Goal: Transaction & Acquisition: Purchase product/service

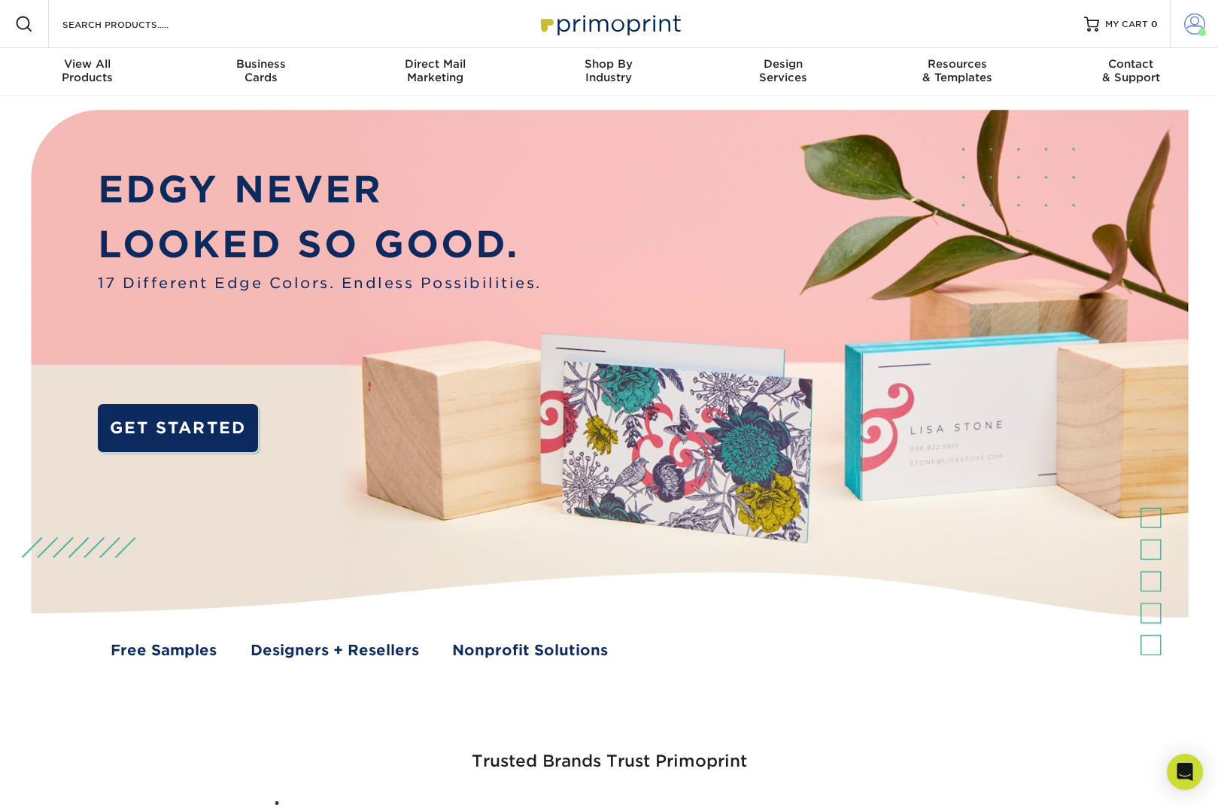
click at [1189, 26] on span at bounding box center [1194, 24] width 21 height 21
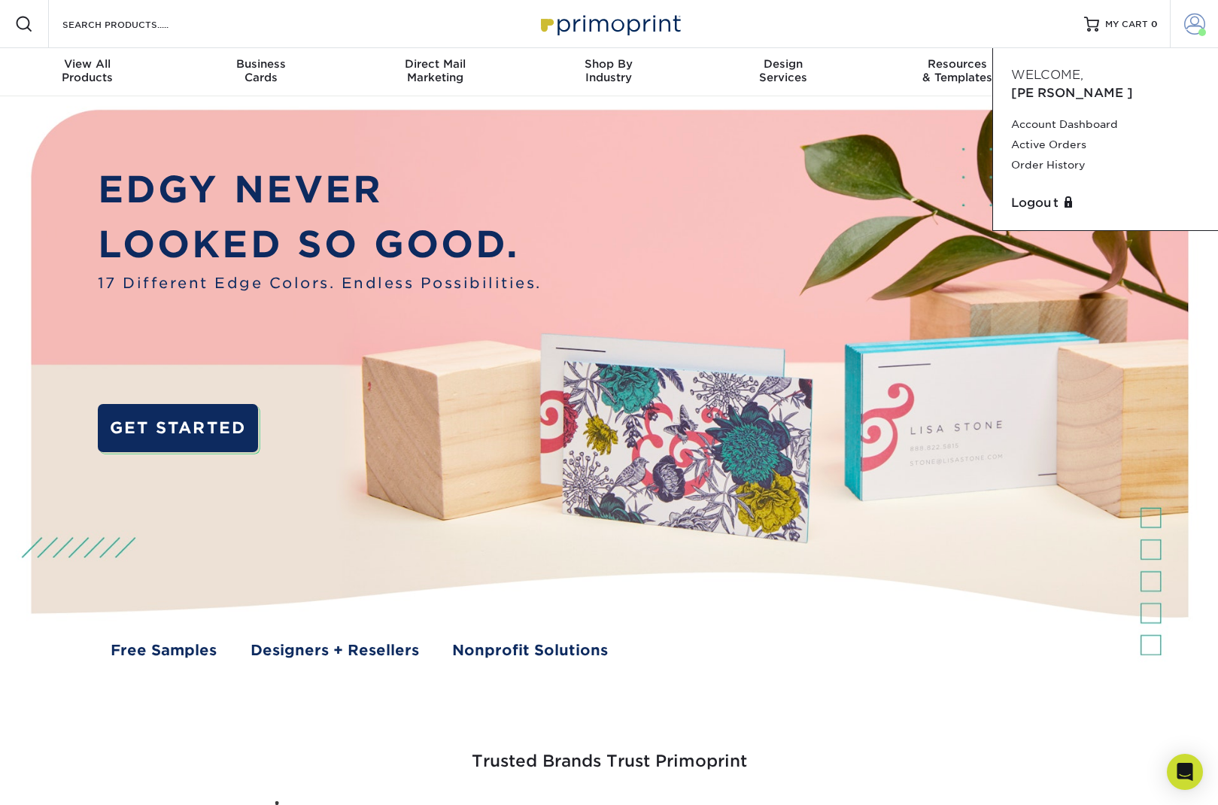
click at [1189, 26] on span at bounding box center [1194, 24] width 21 height 21
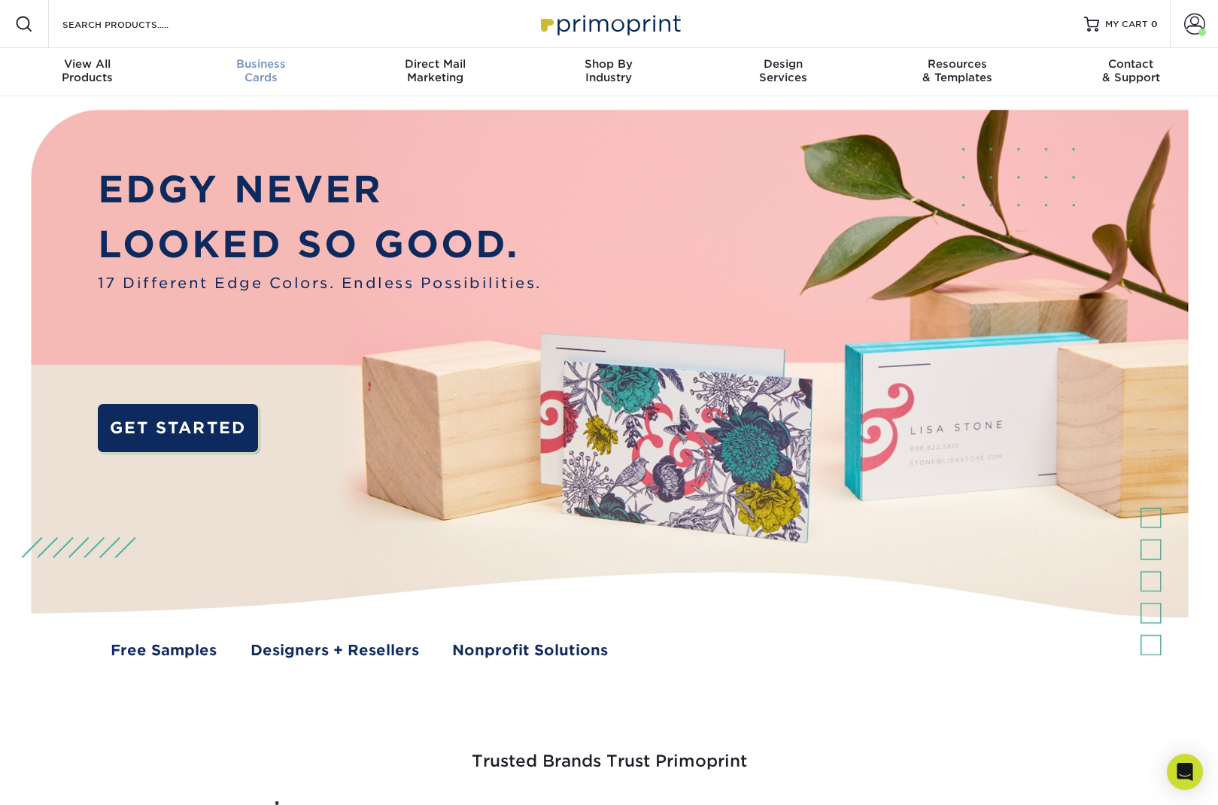
click at [234, 71] on div "Business Cards" at bounding box center [261, 70] width 174 height 27
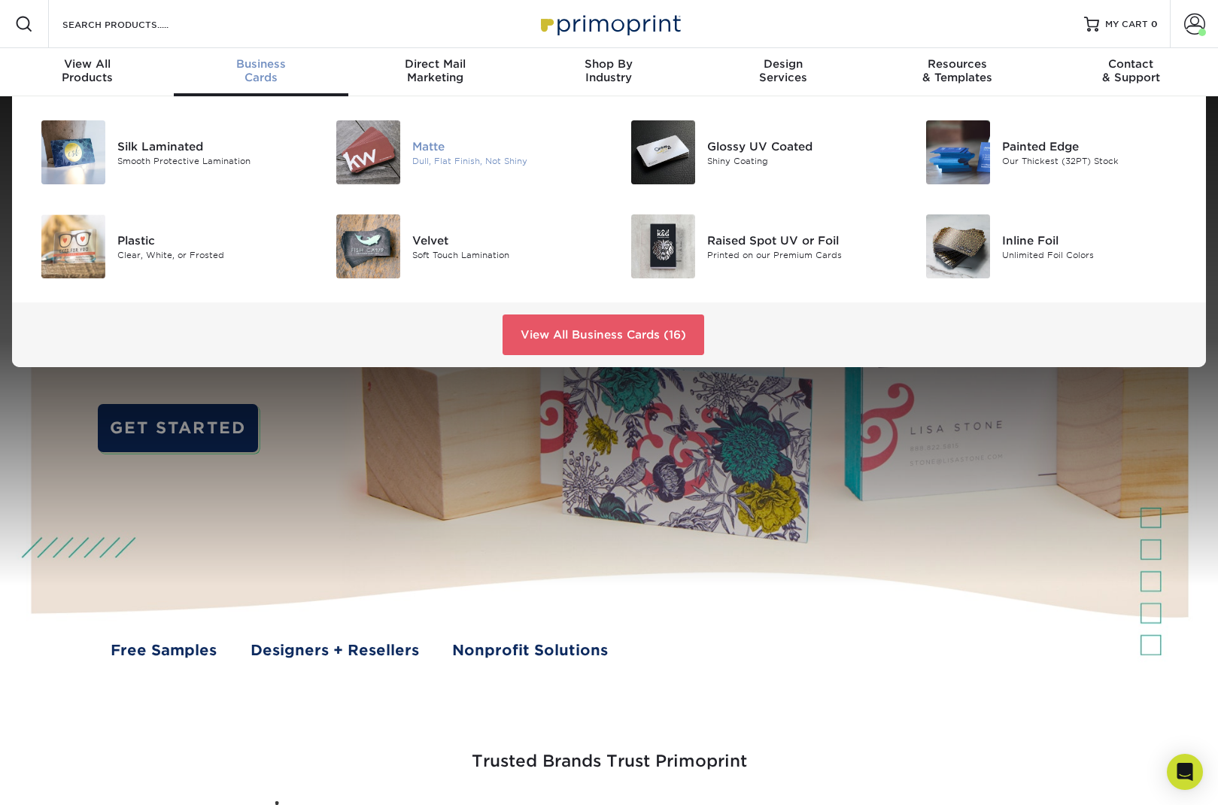
click at [384, 150] on img at bounding box center [368, 152] width 64 height 64
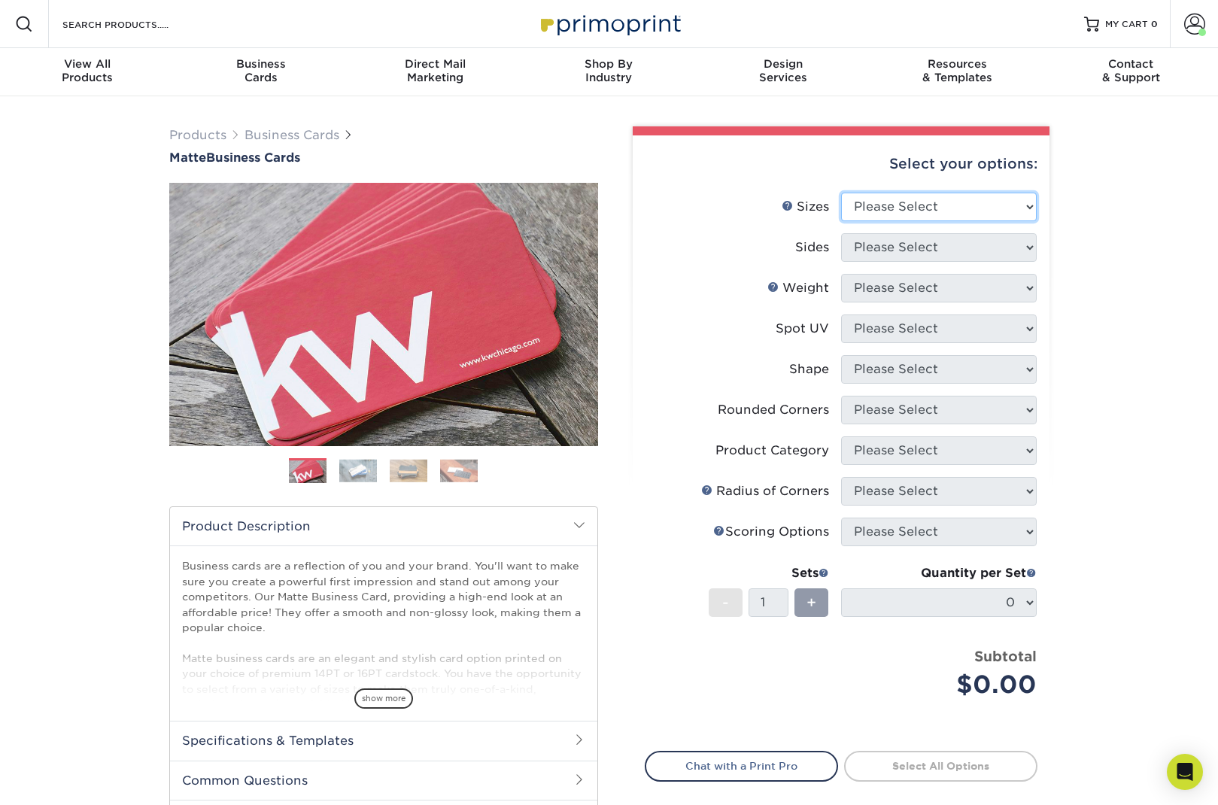
select select "2.00x3.50"
select select "32d3c223-f82c-492b-b915-ba065a00862f"
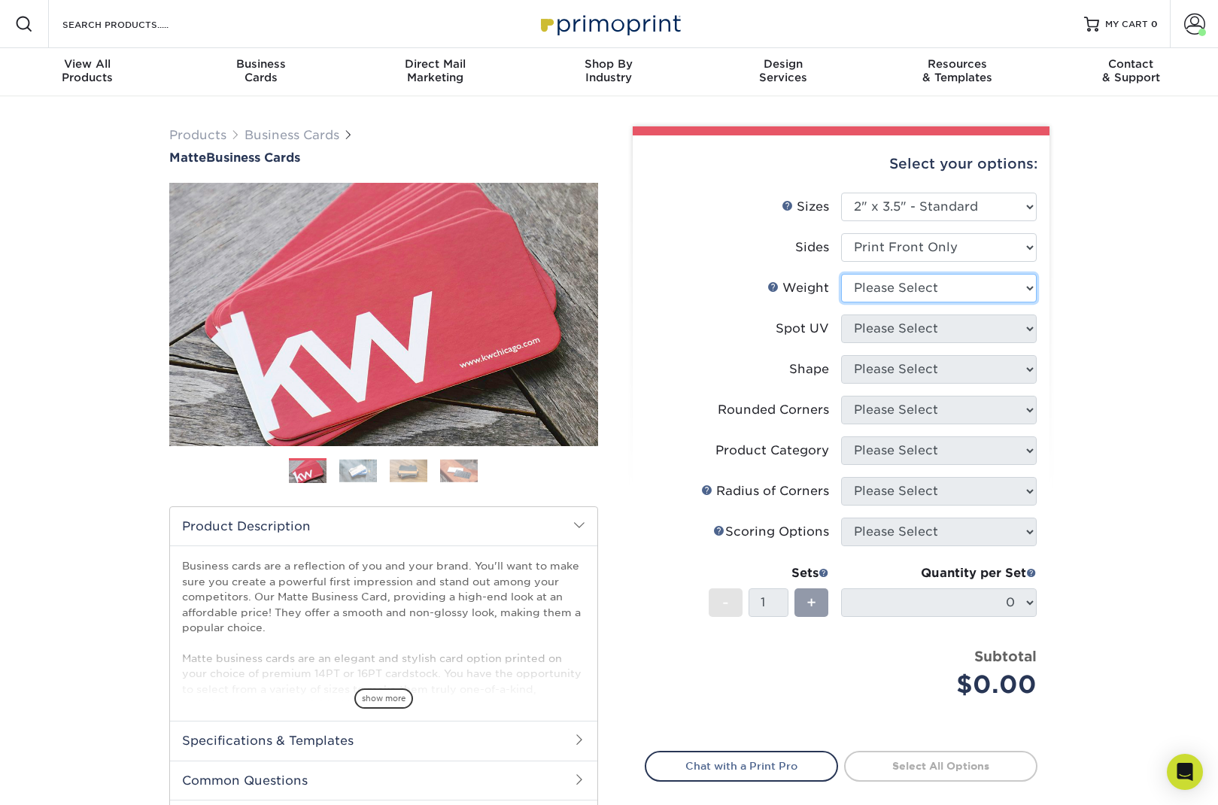
select select "16PT"
select select "3"
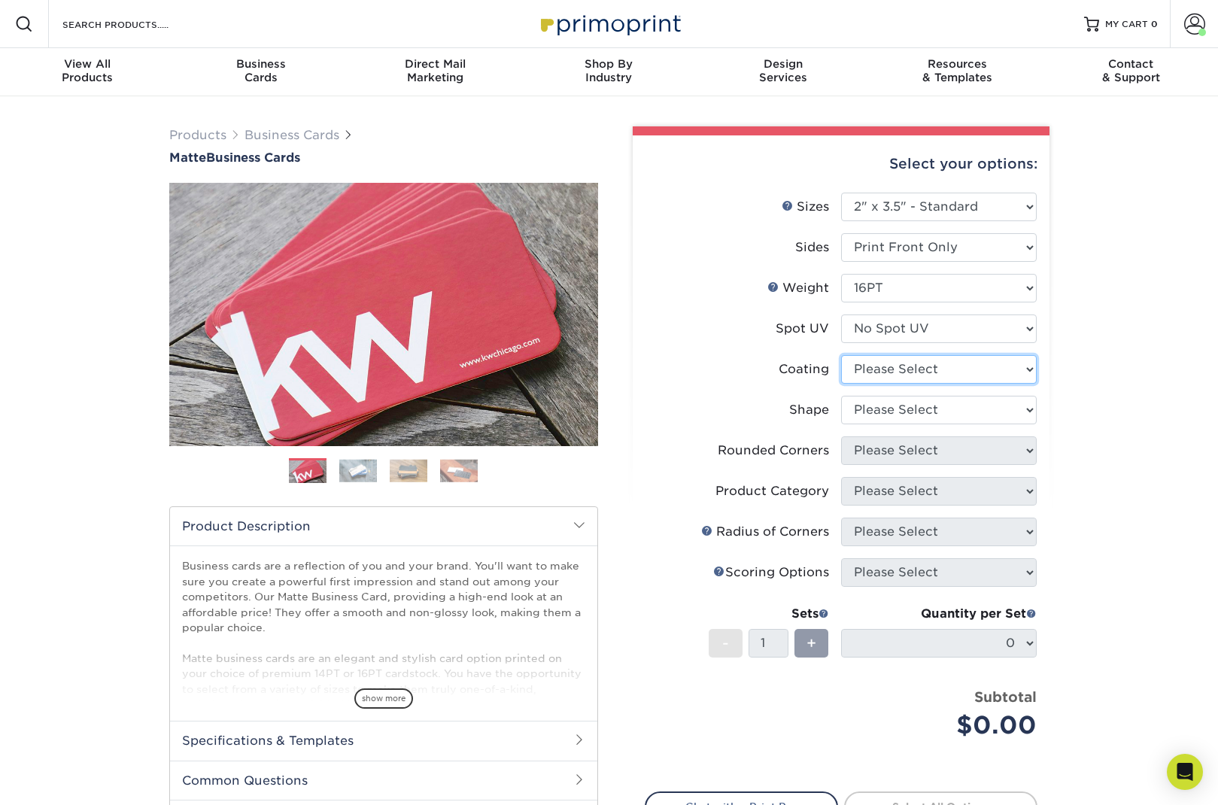
select select "121bb7b5-3b4d-429f-bd8d-bbf80e953313"
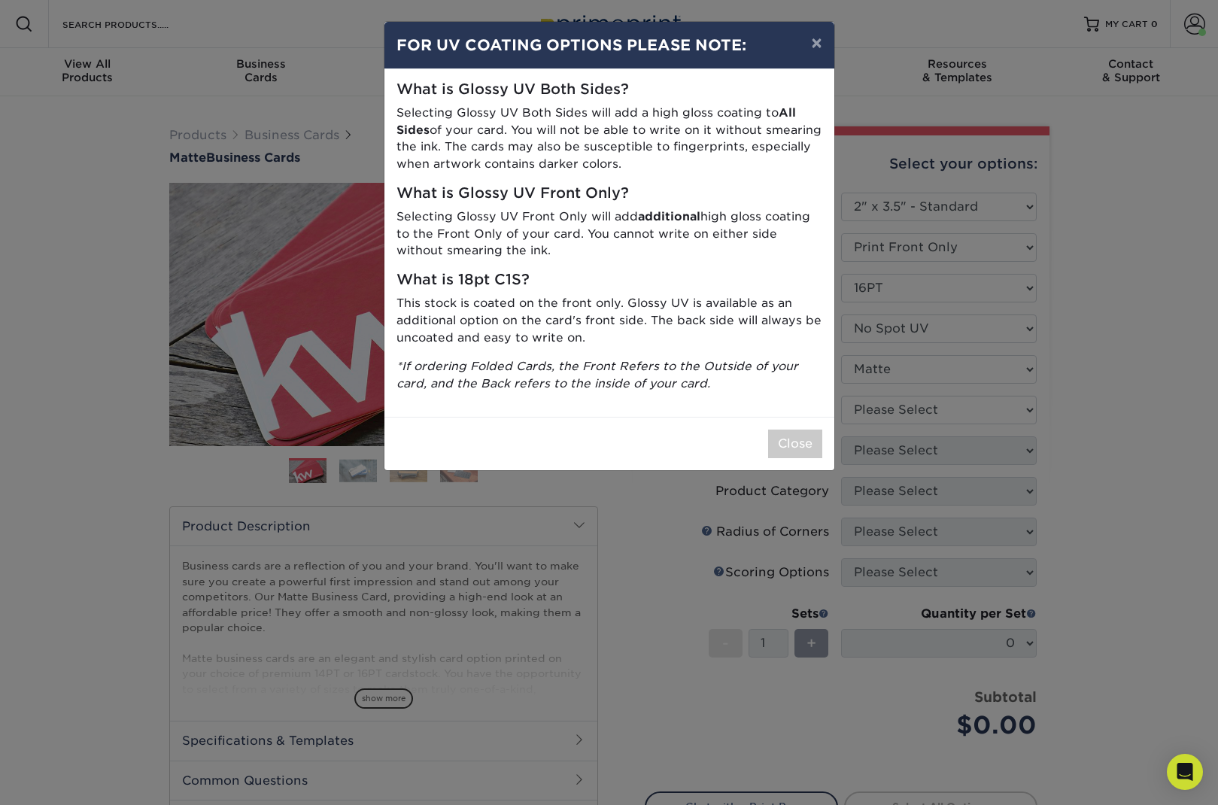
drag, startPoint x: 804, startPoint y: 439, endPoint x: 1050, endPoint y: 396, distance: 249.2
click at [805, 439] on button "Close" at bounding box center [795, 444] width 54 height 29
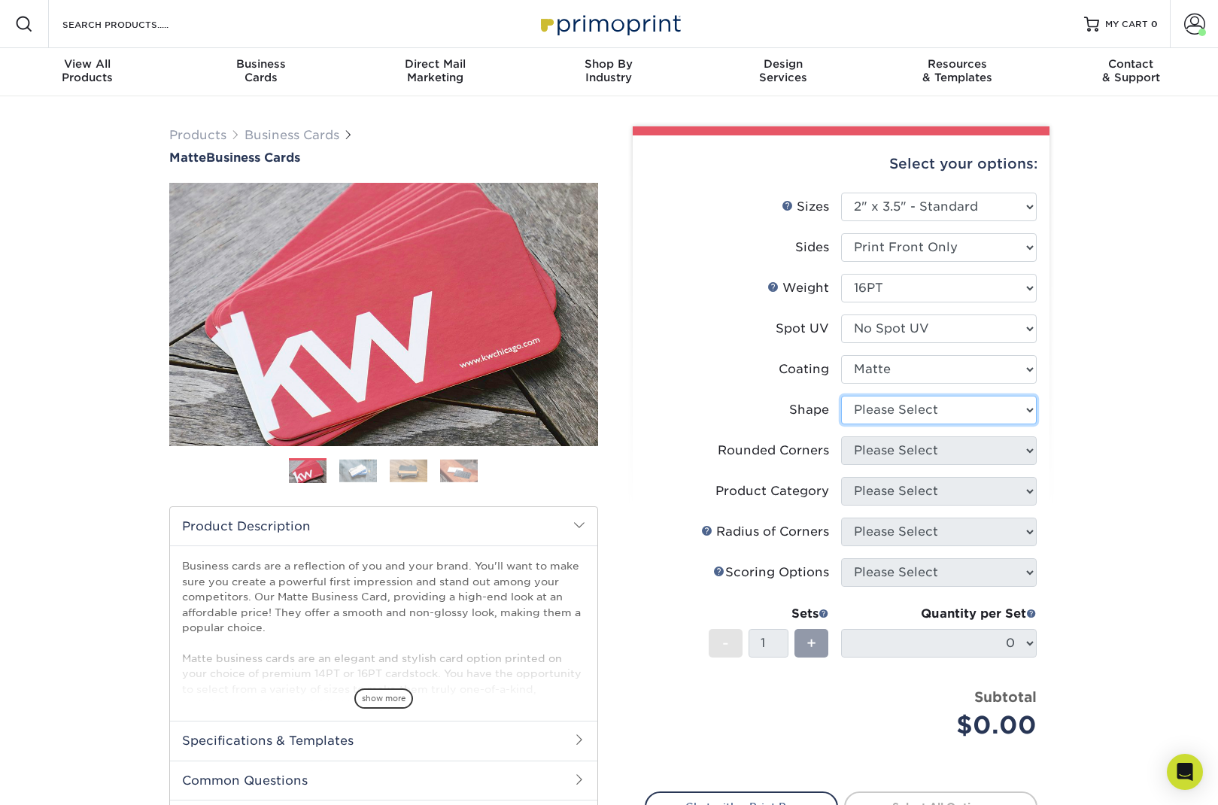
select select "standard"
select select "0"
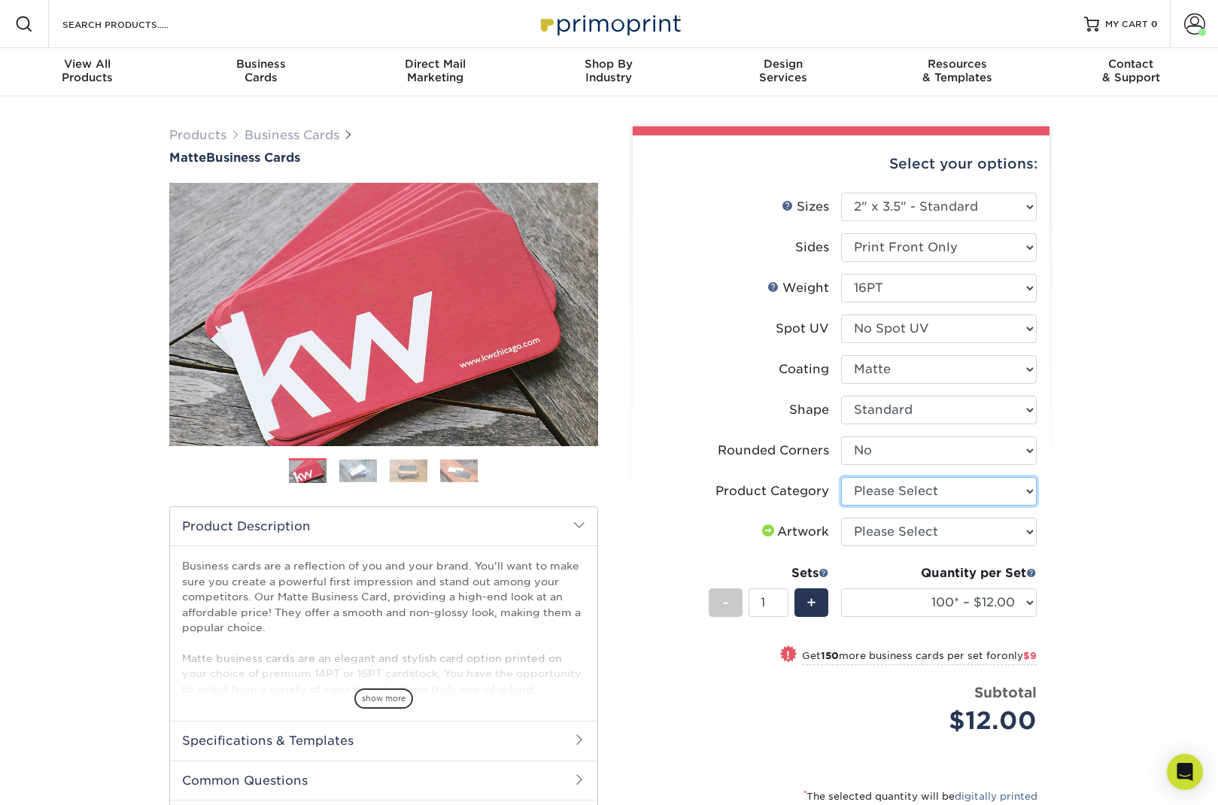
select select "3b5148f1-0588-4f88-a218-97bcfdce65c1"
select select "upload"
select select "250* – $21.00"
click at [1093, 558] on div "Products Business Cards Matte Business Cards Previous Next 100 $ 9" at bounding box center [609, 544] width 1218 height 896
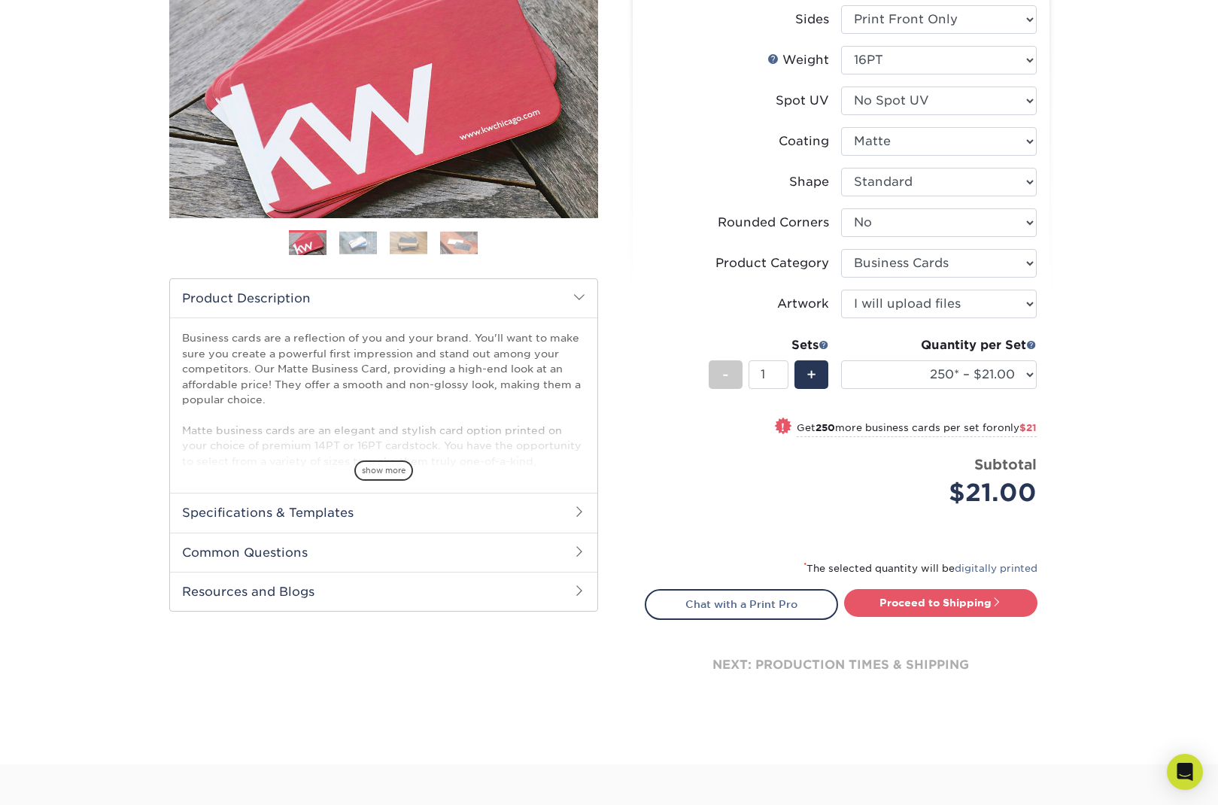
scroll to position [229, 0]
click at [945, 604] on link "Proceed to Shipping" at bounding box center [940, 601] width 193 height 27
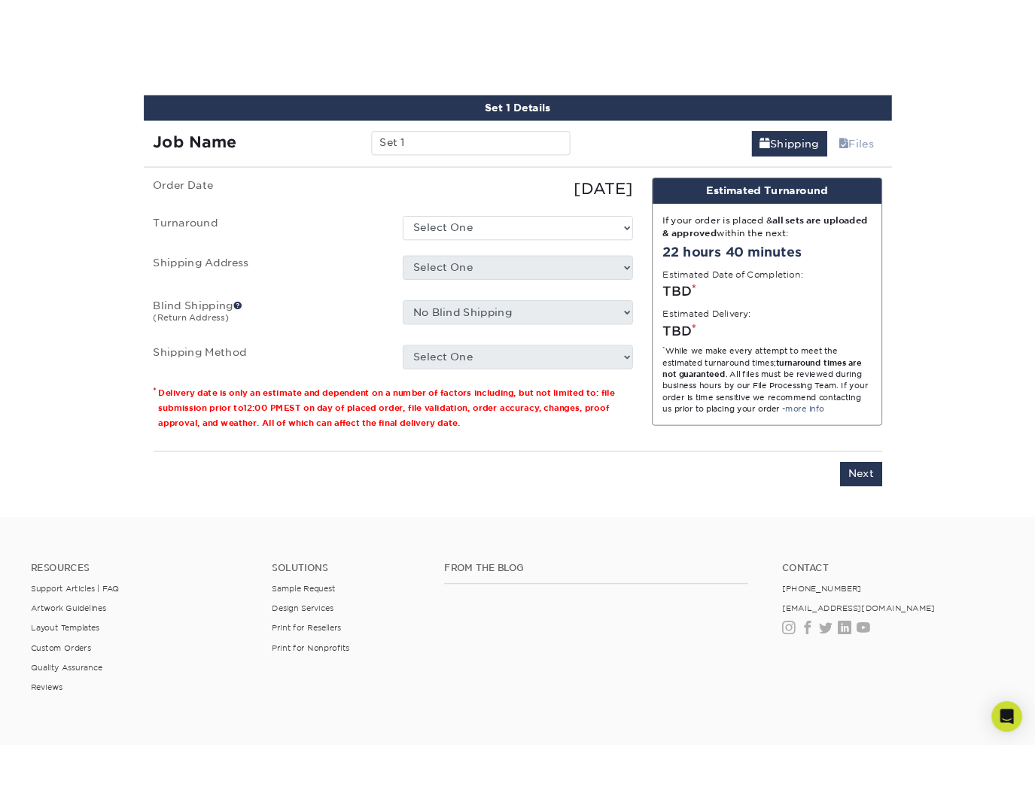
scroll to position [858, 0]
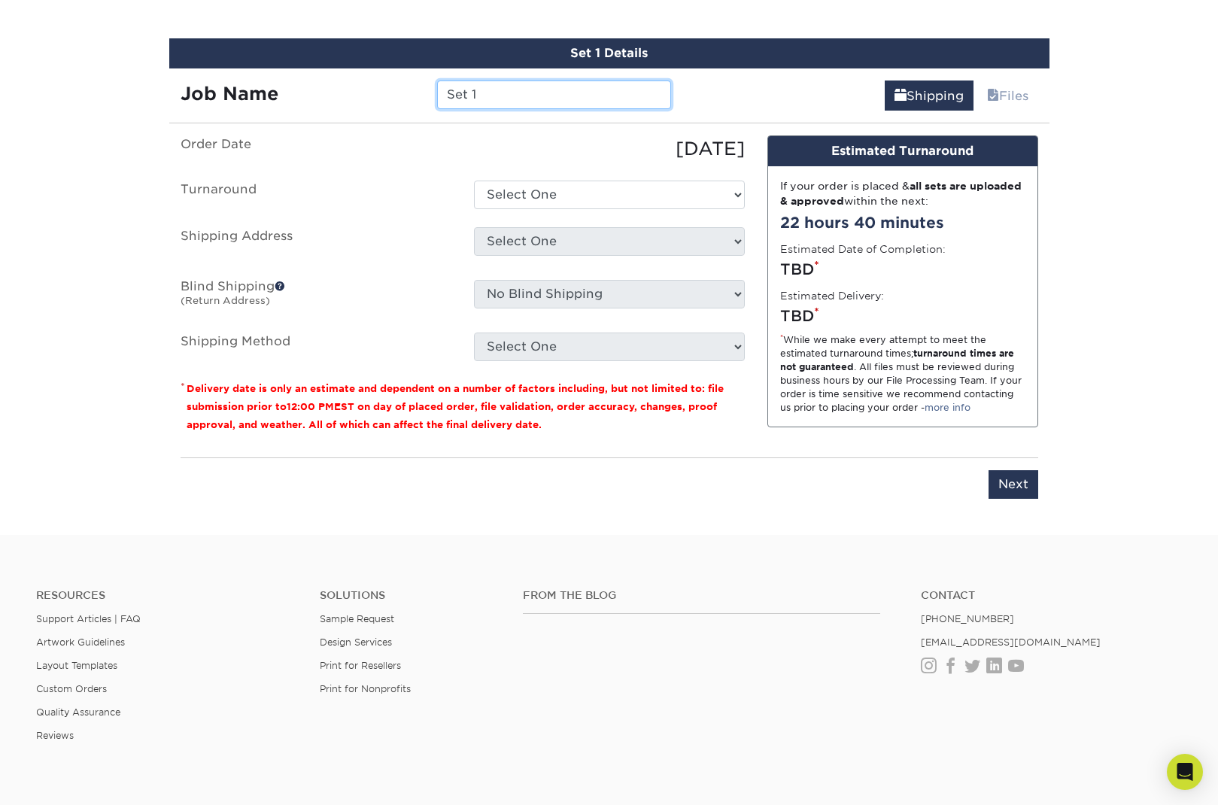
click at [529, 84] on input "Set 1" at bounding box center [554, 95] width 234 height 29
type input "t"
type input "D"
type input "Fabrice"
click at [400, 178] on ul "Order Date 08/29/2025 Turnaround Select One 2-4 Business Days 2 Day Next Busine…" at bounding box center [463, 248] width 564 height 226
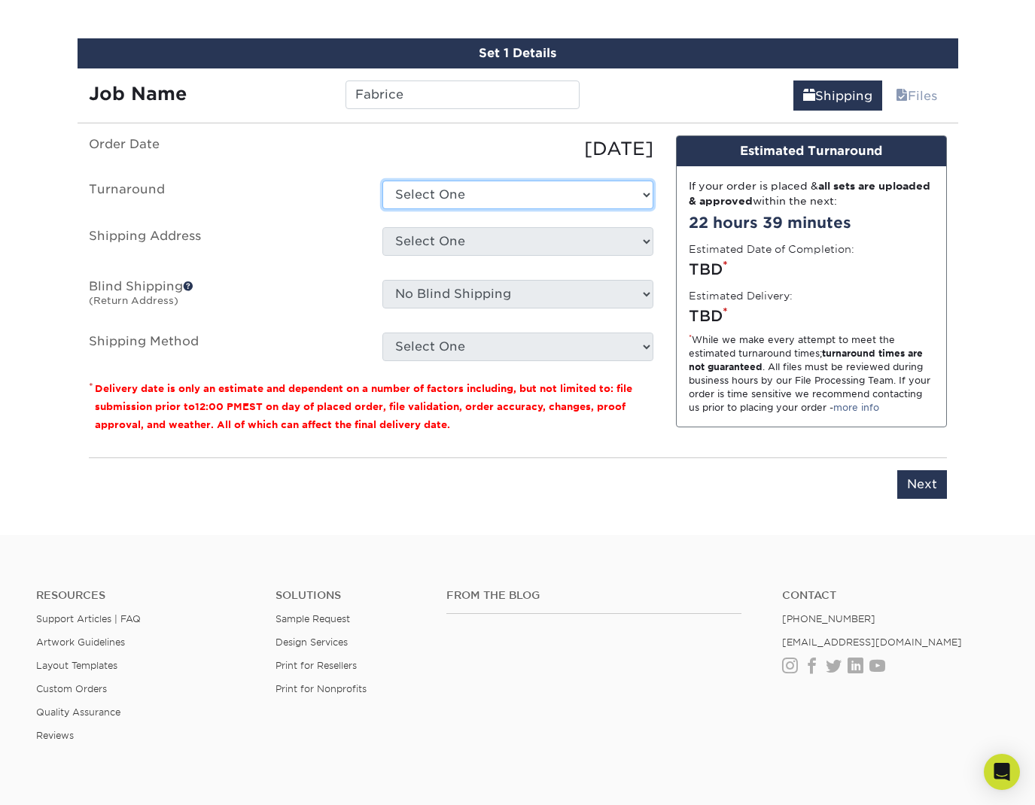
select select "c1dfd2c0-3c7d-45cc-a6c1-6e0aa94096b4"
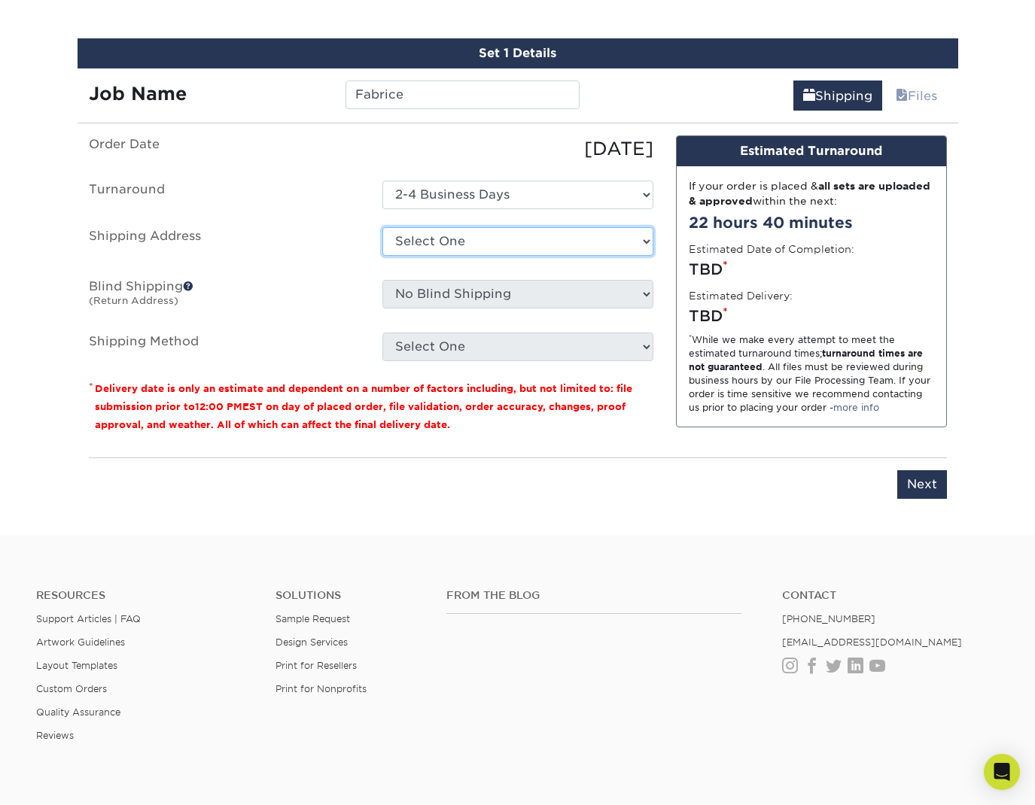
select select "newaddress"
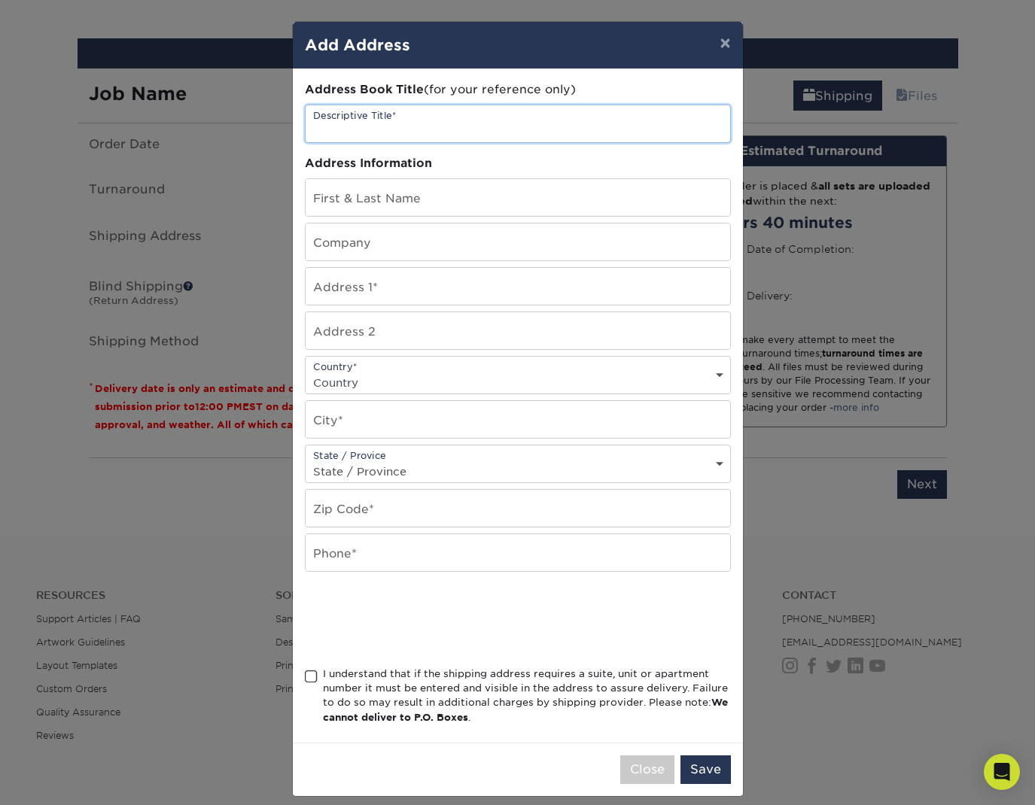
click at [394, 129] on input "text" at bounding box center [518, 123] width 424 height 37
type input "Fabrice"
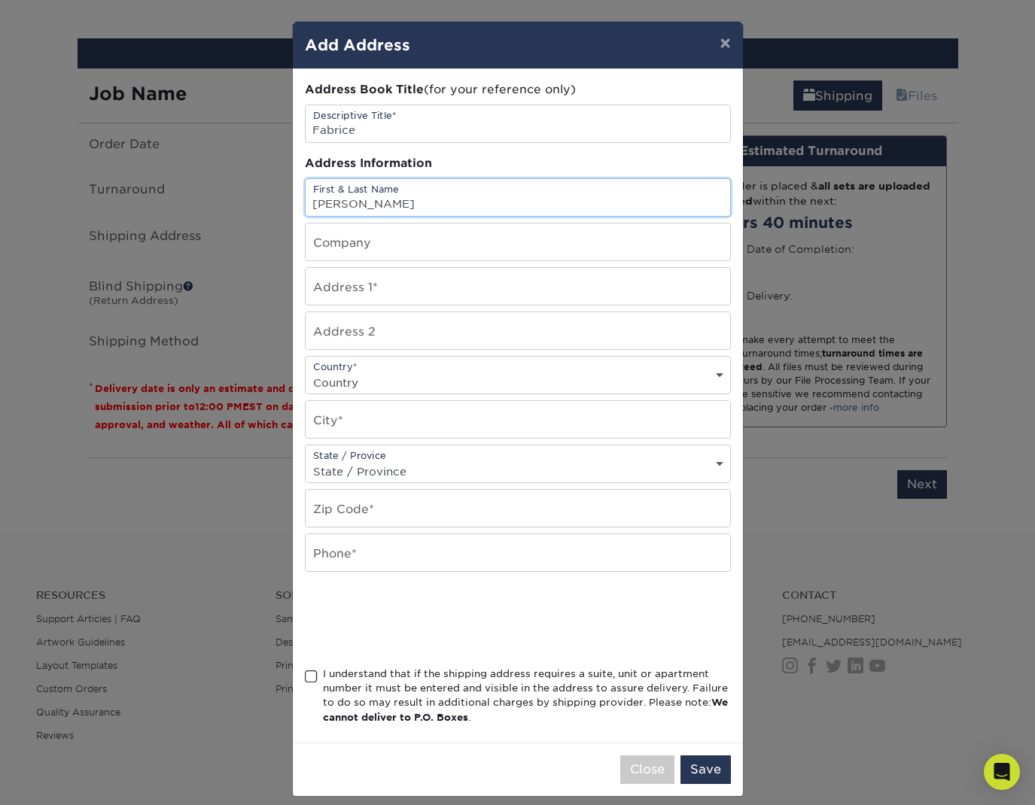
type input "[PERSON_NAME]"
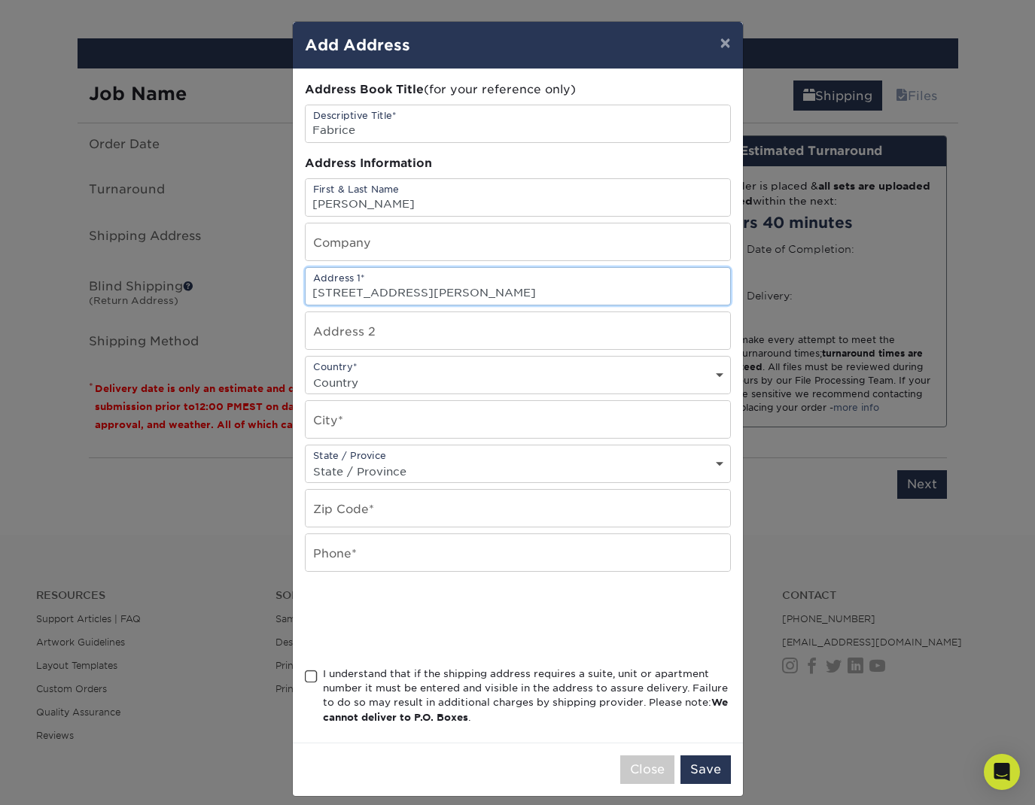
click at [439, 289] on input "[STREET_ADDRESS][PERSON_NAME]" at bounding box center [518, 286] width 424 height 37
type input "[STREET_ADDRESS][PERSON_NAME]"
select select "US"
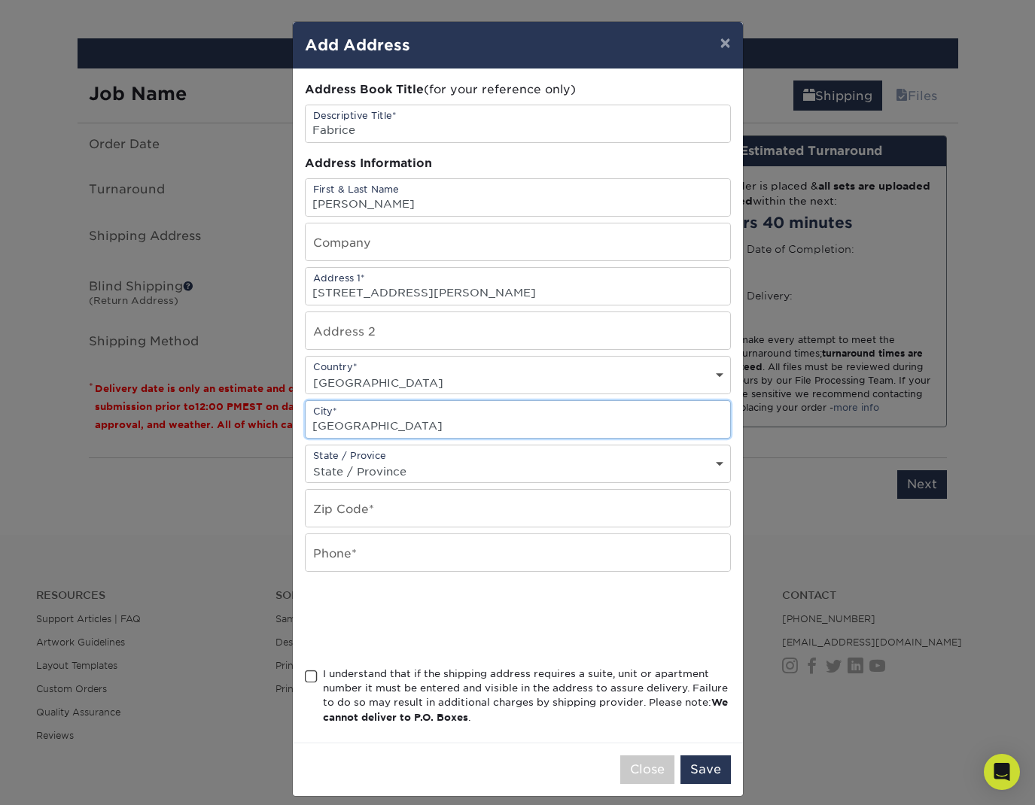
type input "chicago"
select select "IL"
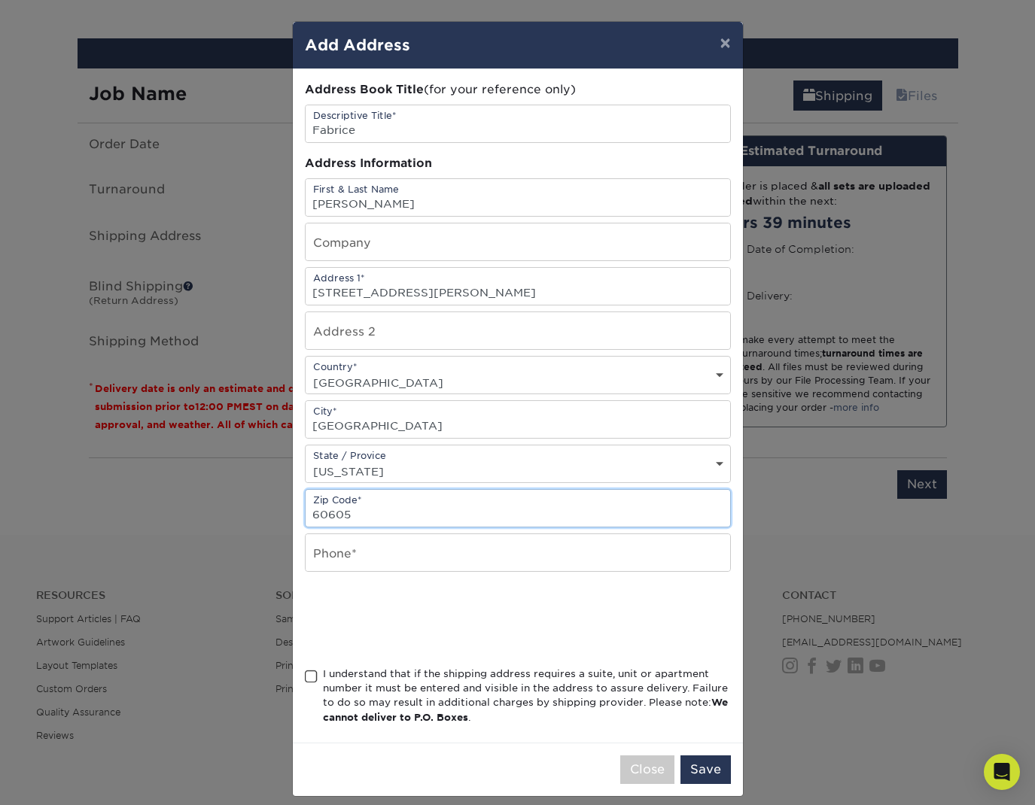
type input "60605"
click at [311, 559] on input "8723775953" at bounding box center [518, 552] width 424 height 37
type input "18723775953"
click at [314, 677] on span at bounding box center [311, 677] width 13 height 14
click at [0, 0] on input "I understand that if the shipping address requires a suite, unit or apartment n…" at bounding box center [0, 0] width 0 height 0
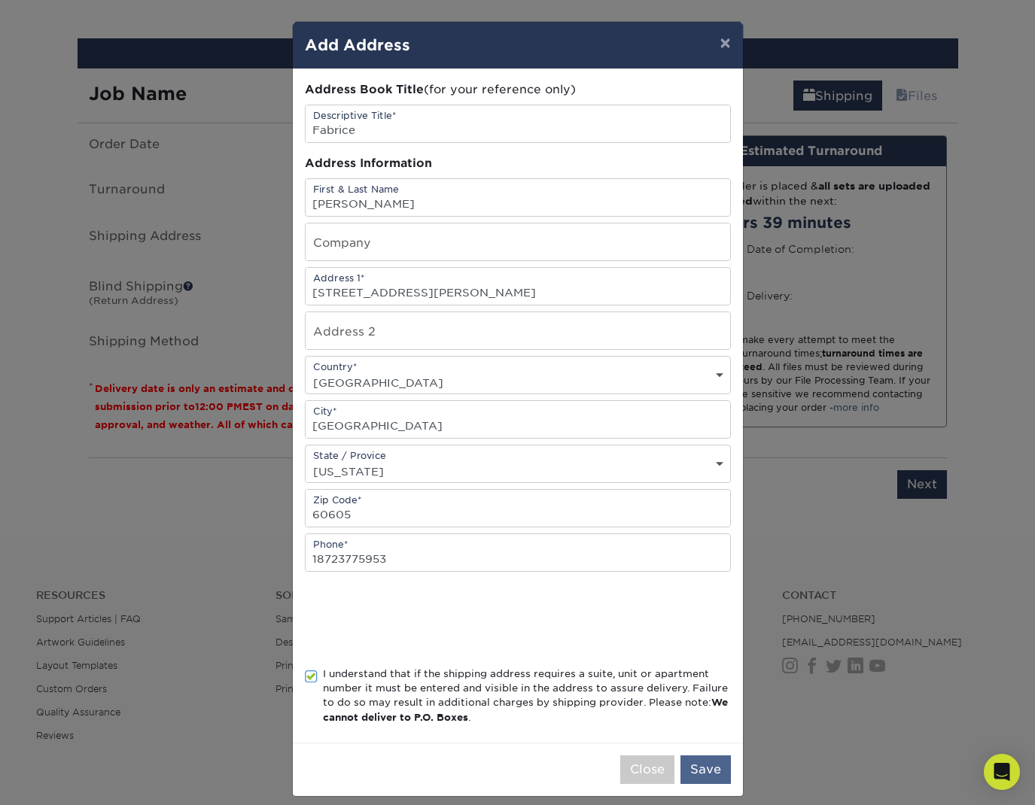
click at [707, 769] on button "Save" at bounding box center [705, 770] width 50 height 29
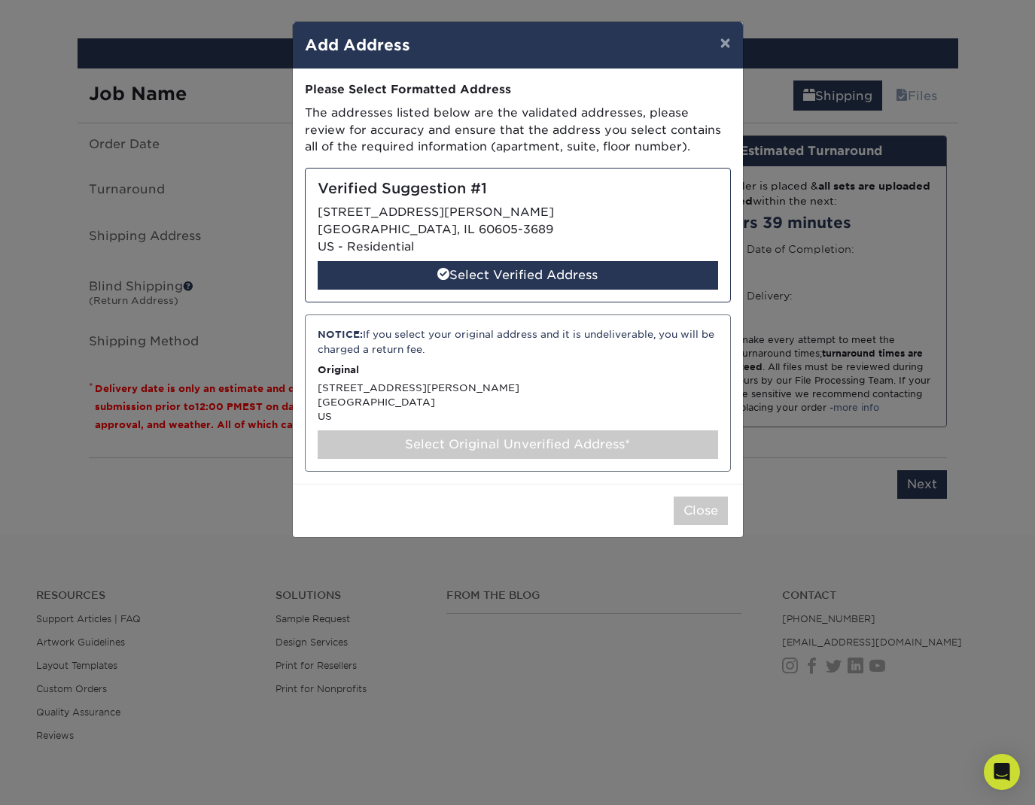
click at [543, 439] on div "Select Original Unverified Address*" at bounding box center [518, 444] width 400 height 29
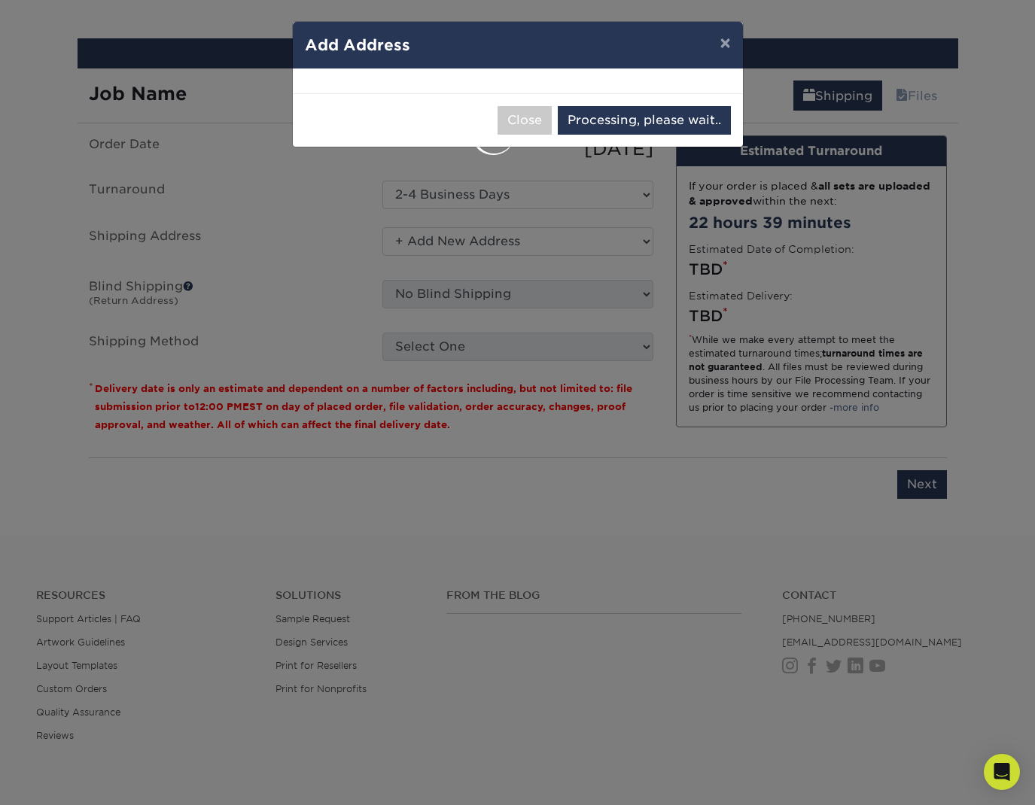
select select "285561"
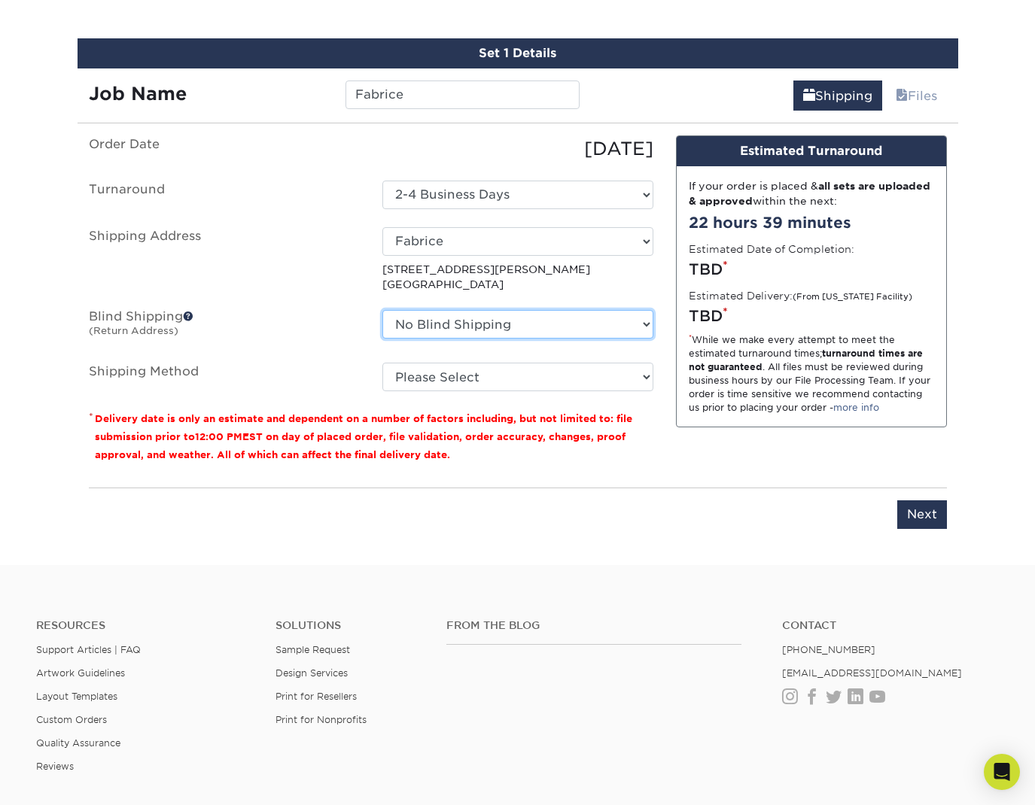
select select "252250"
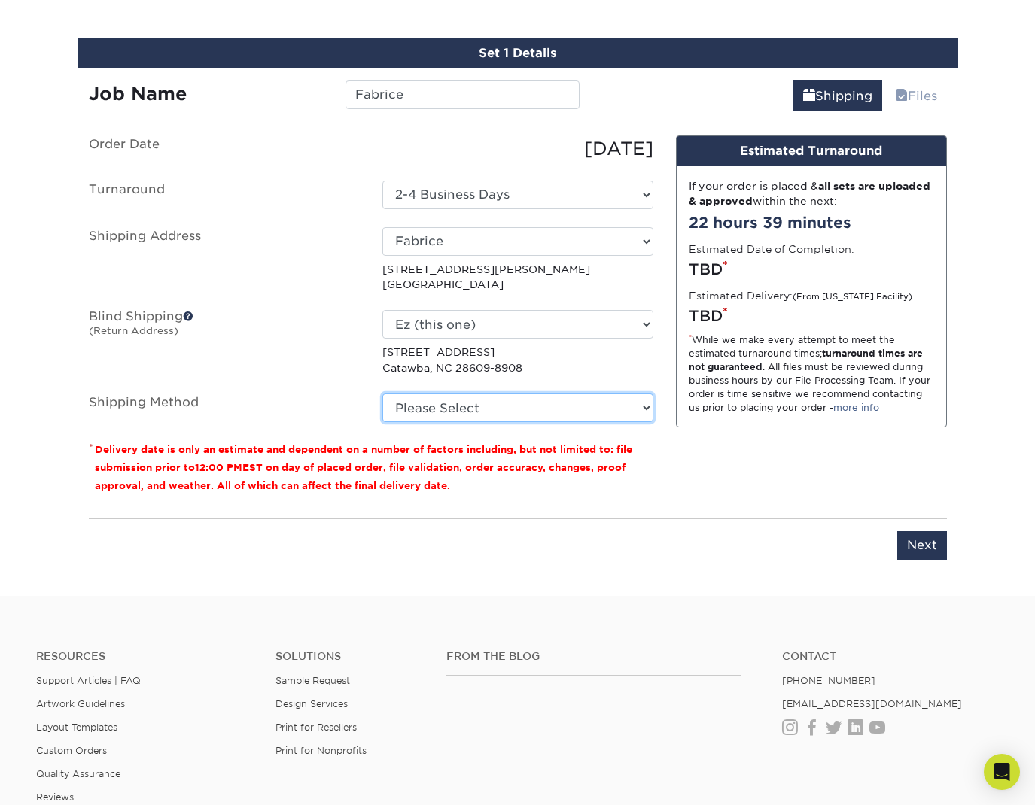
select select "03"
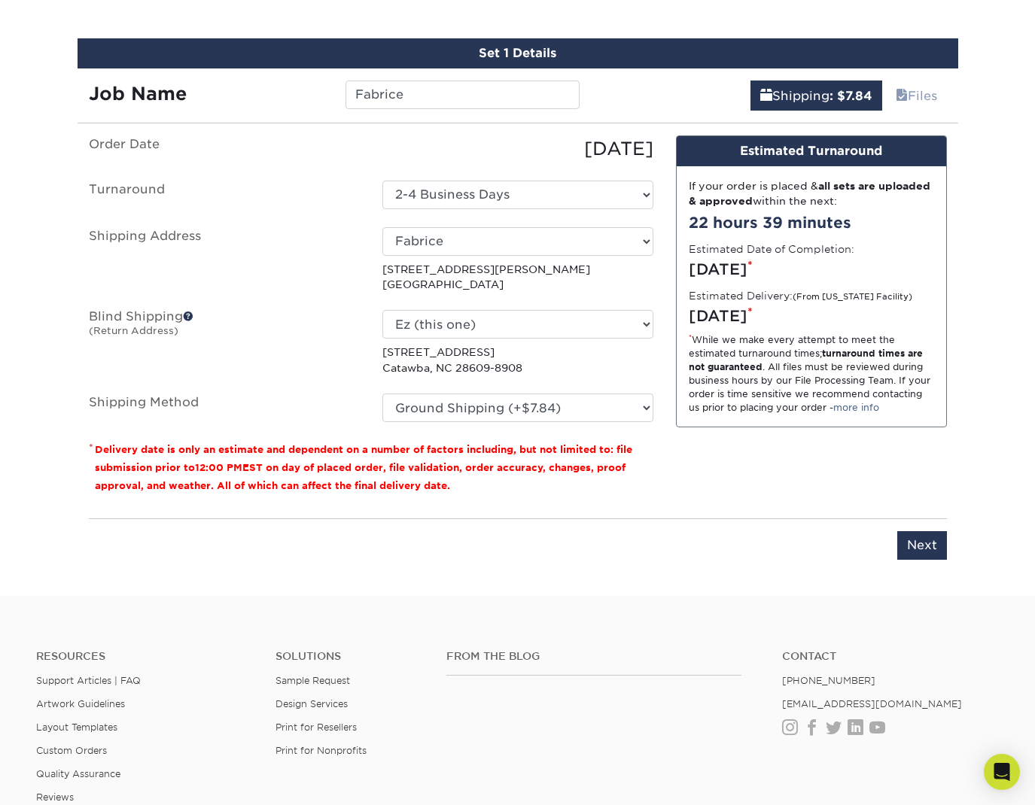
click at [611, 518] on div "You've choosen mailing services! If you have a csv address list please upload i…" at bounding box center [518, 356] width 858 height 443
click at [927, 544] on input "Next" at bounding box center [922, 545] width 50 height 29
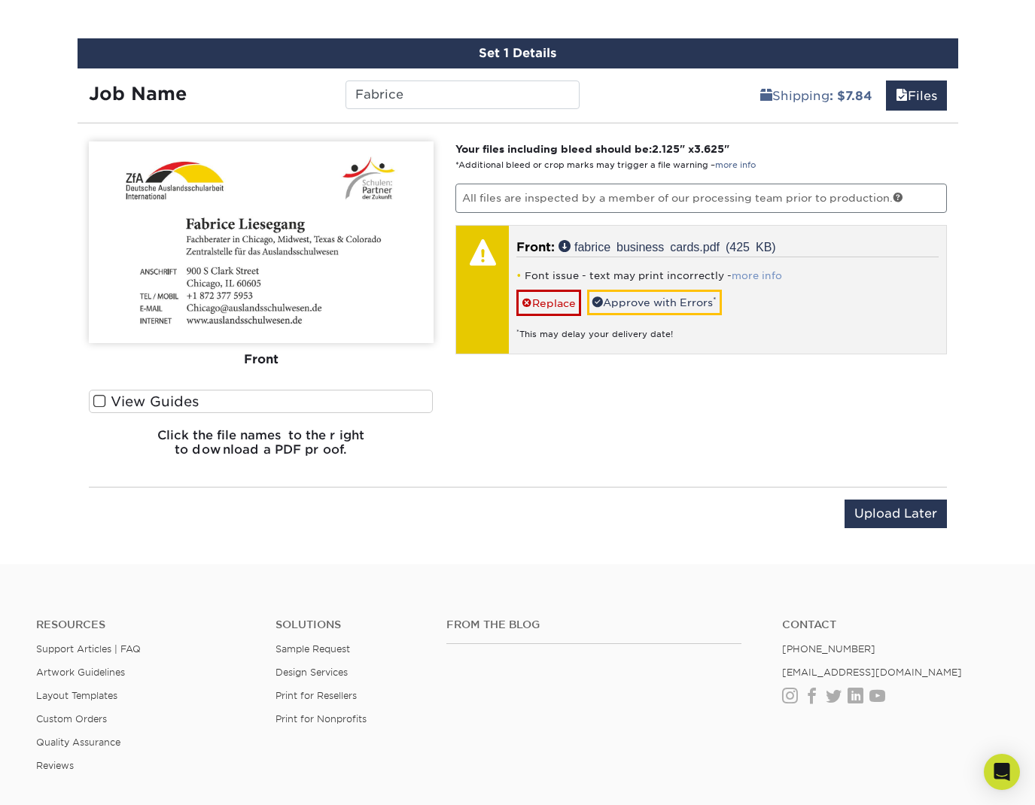
click at [759, 275] on link "more info" at bounding box center [756, 275] width 50 height 11
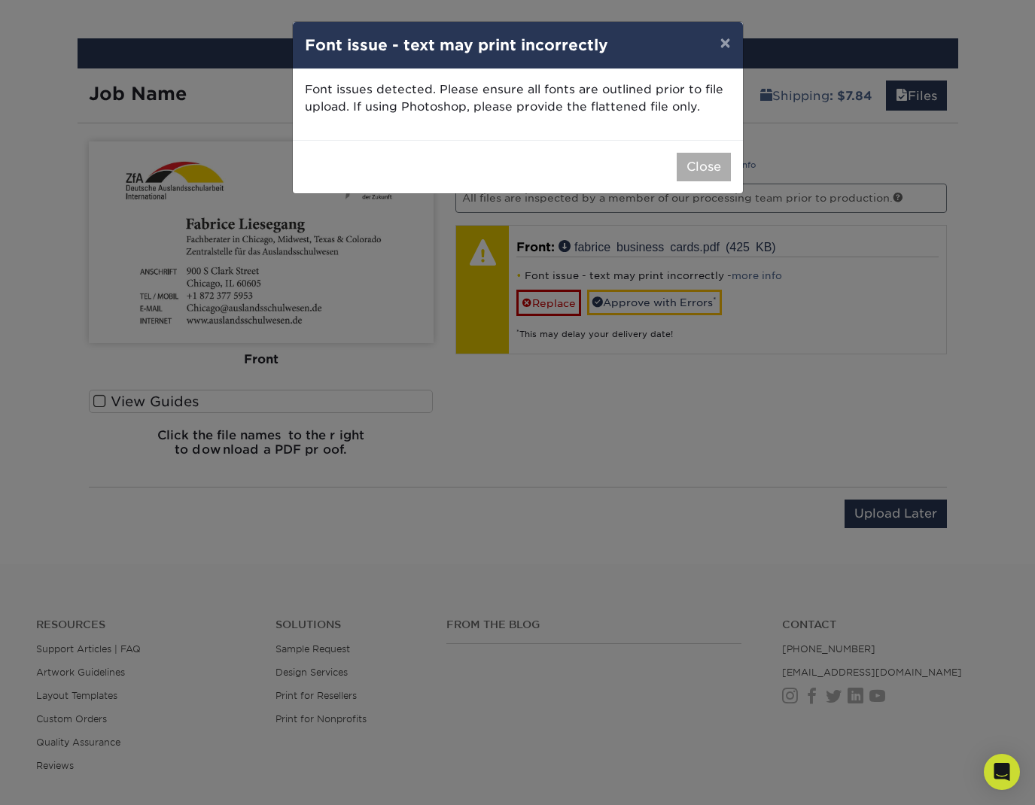
click at [712, 175] on button "Close" at bounding box center [704, 167] width 54 height 29
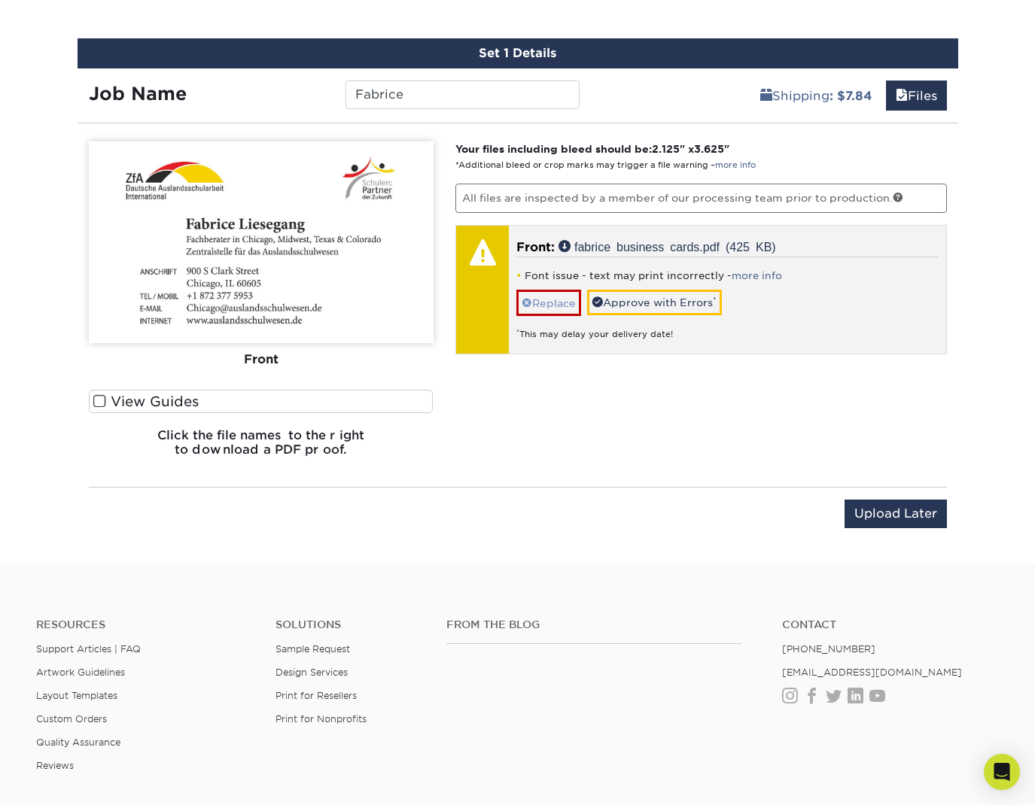
click at [542, 305] on link "Replace" at bounding box center [548, 303] width 65 height 26
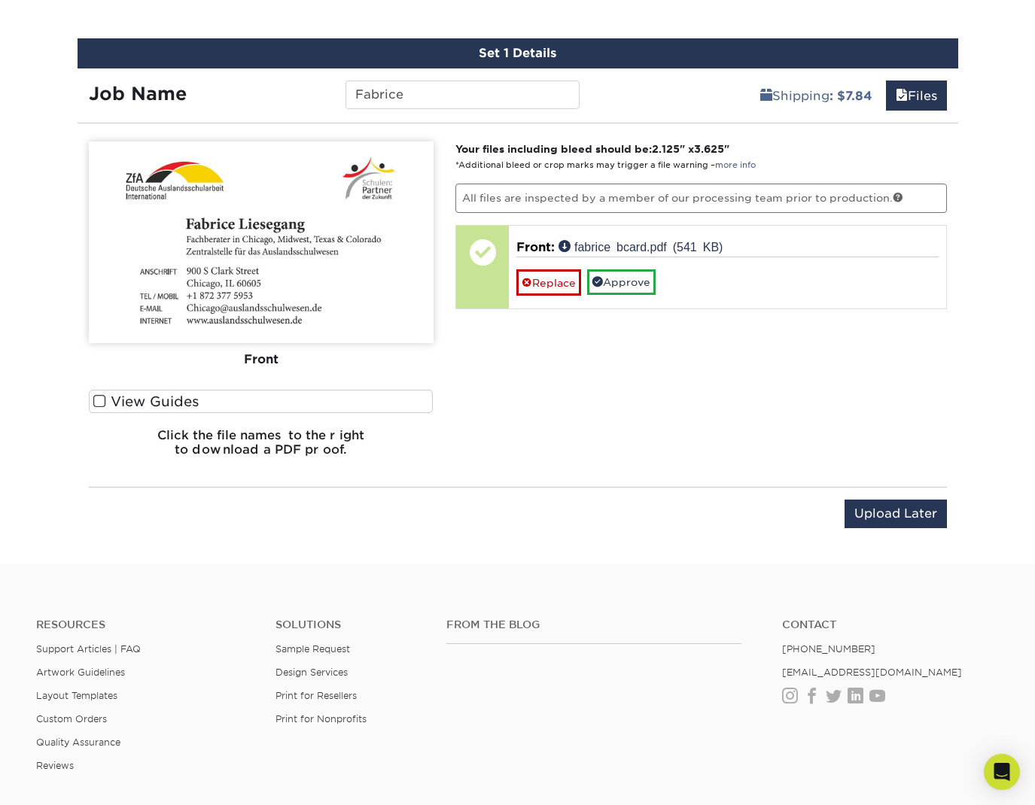
click at [106, 406] on label "View Guides" at bounding box center [261, 401] width 345 height 23
click at [0, 0] on input "View Guides" at bounding box center [0, 0] width 0 height 0
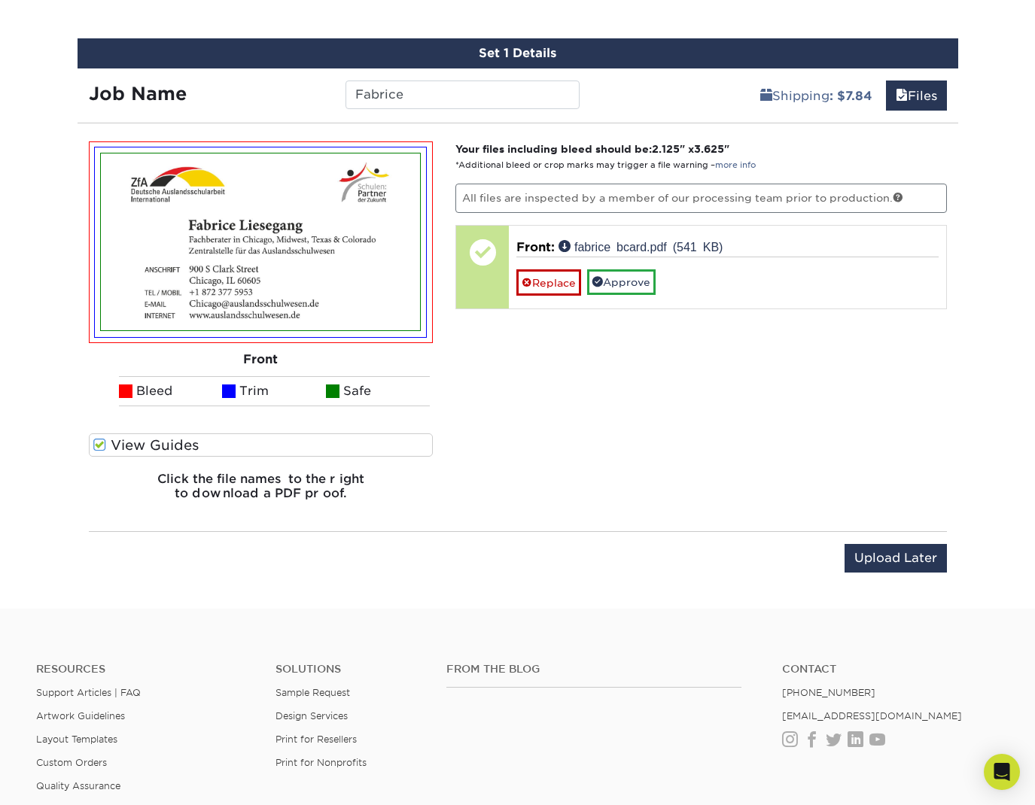
click at [102, 402] on ul "Bleed Trim Safe" at bounding box center [261, 391] width 345 height 30
click at [101, 446] on span at bounding box center [99, 445] width 13 height 14
click at [0, 0] on input "View Guides" at bounding box center [0, 0] width 0 height 0
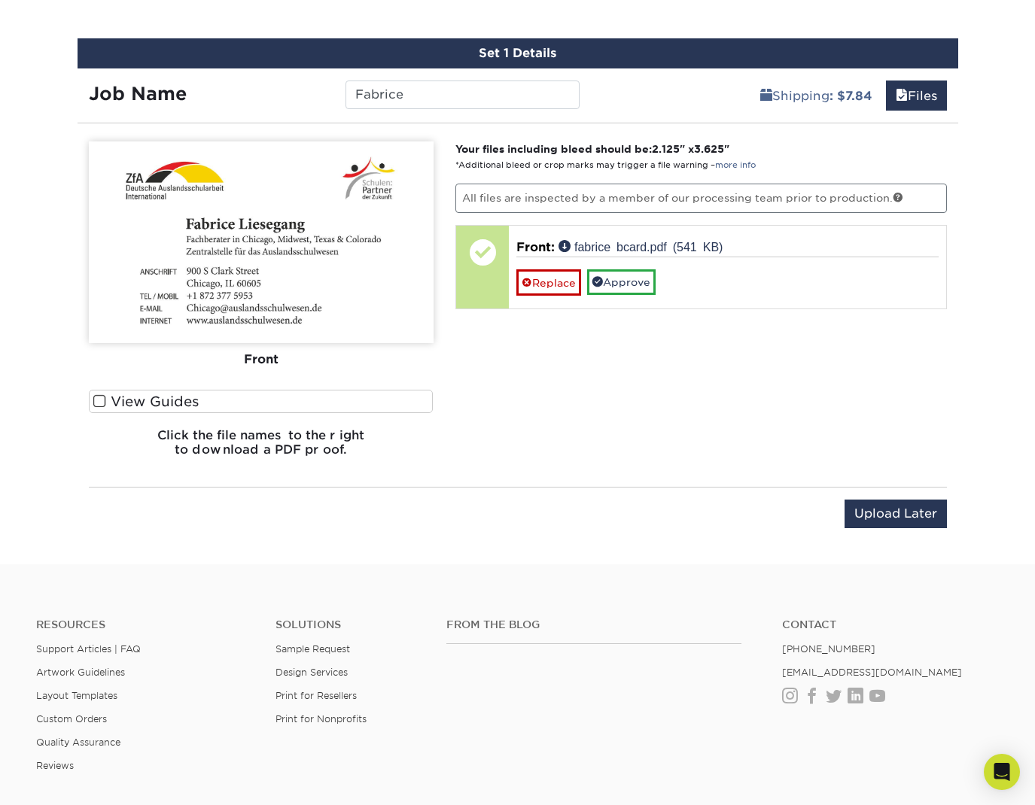
click at [687, 450] on div "Your files including bleed should be: 2.125 " x 3.625 " *Additional bleed or cr…" at bounding box center [701, 304] width 514 height 327
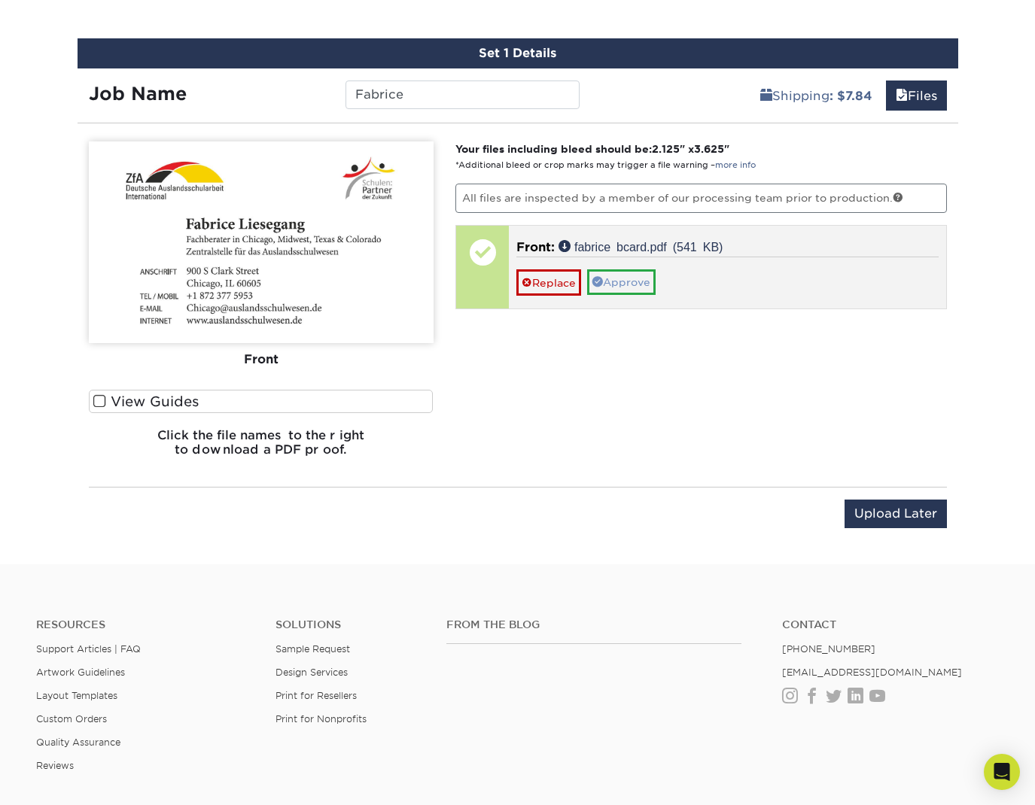
click at [647, 284] on link "Approve" at bounding box center [621, 282] width 68 height 26
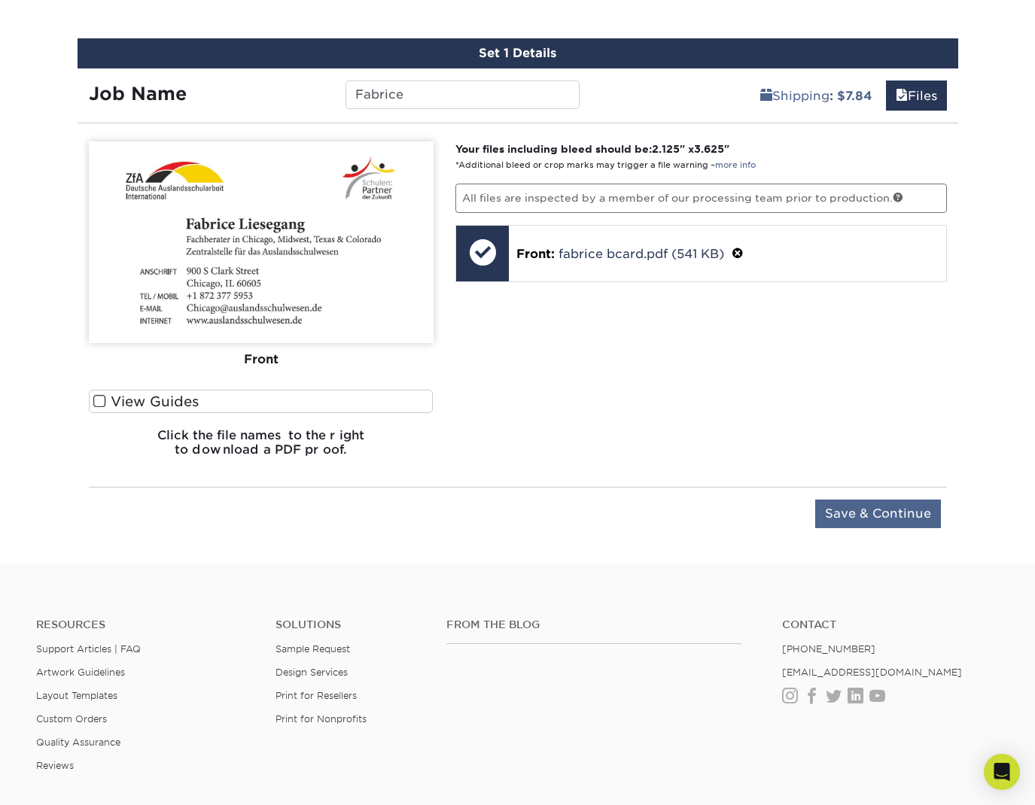
click at [911, 513] on input "Save & Continue" at bounding box center [878, 514] width 126 height 29
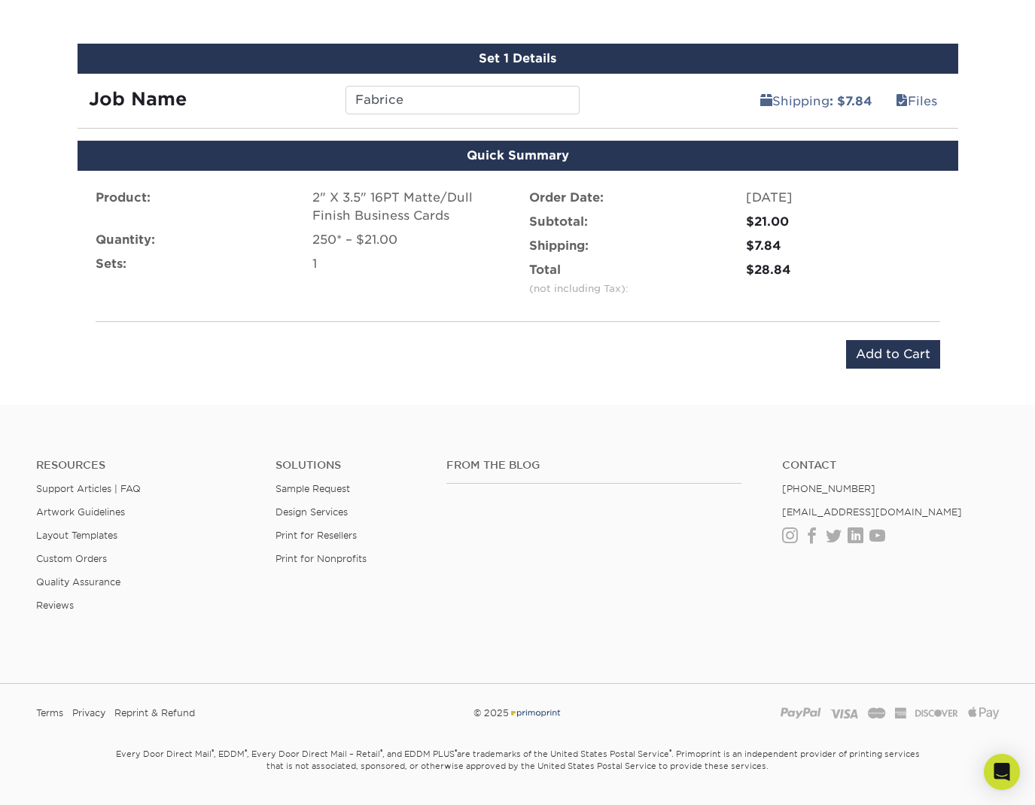
scroll to position [792, 0]
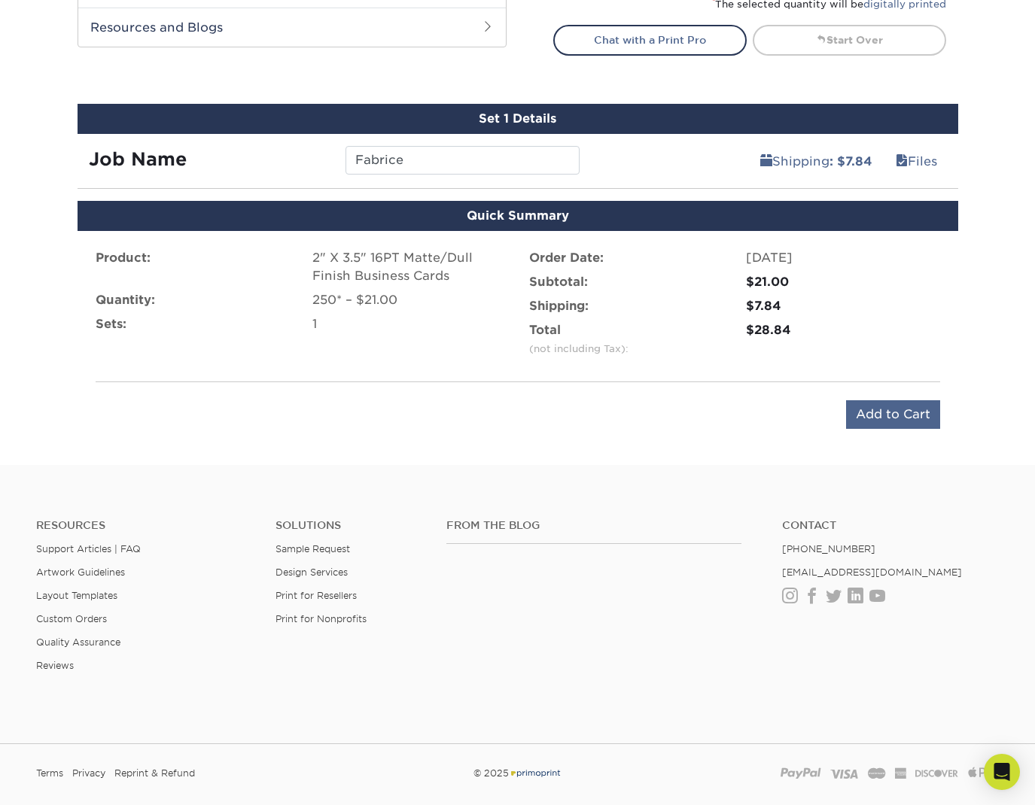
click at [908, 415] on input "Add to Cart" at bounding box center [893, 414] width 94 height 29
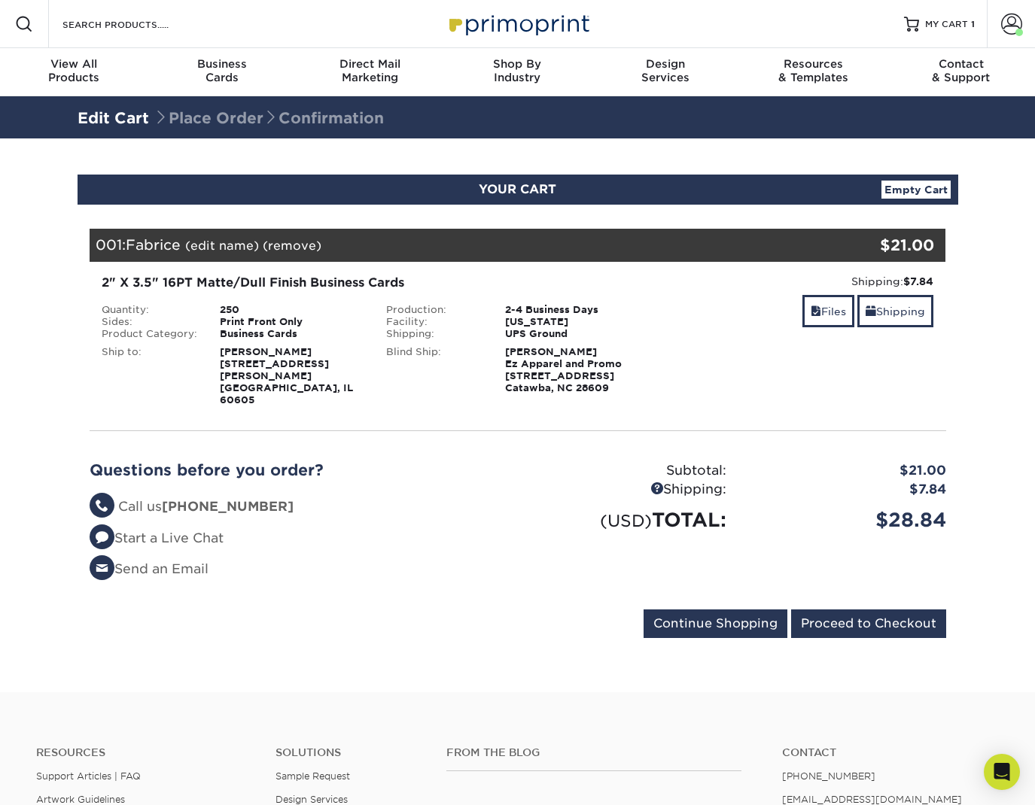
click at [476, 625] on form "Continue Shopping Proceed to Checkout" at bounding box center [518, 627] width 856 height 35
click at [908, 612] on input "Proceed to Checkout" at bounding box center [868, 624] width 155 height 29
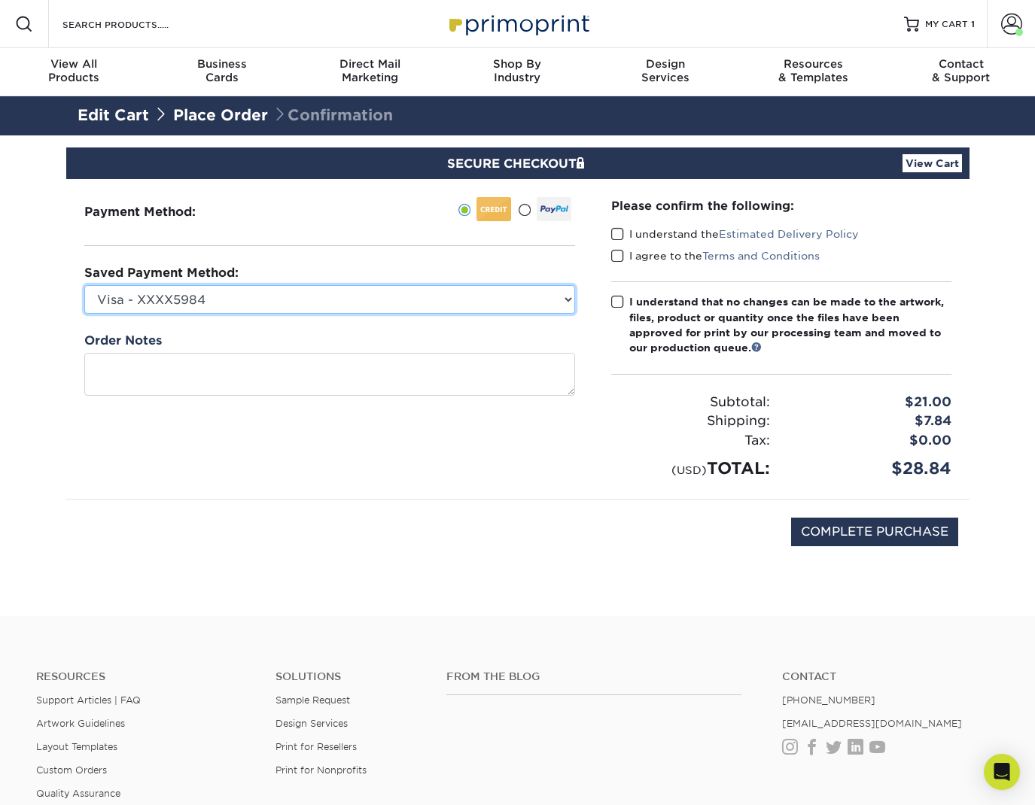
select select
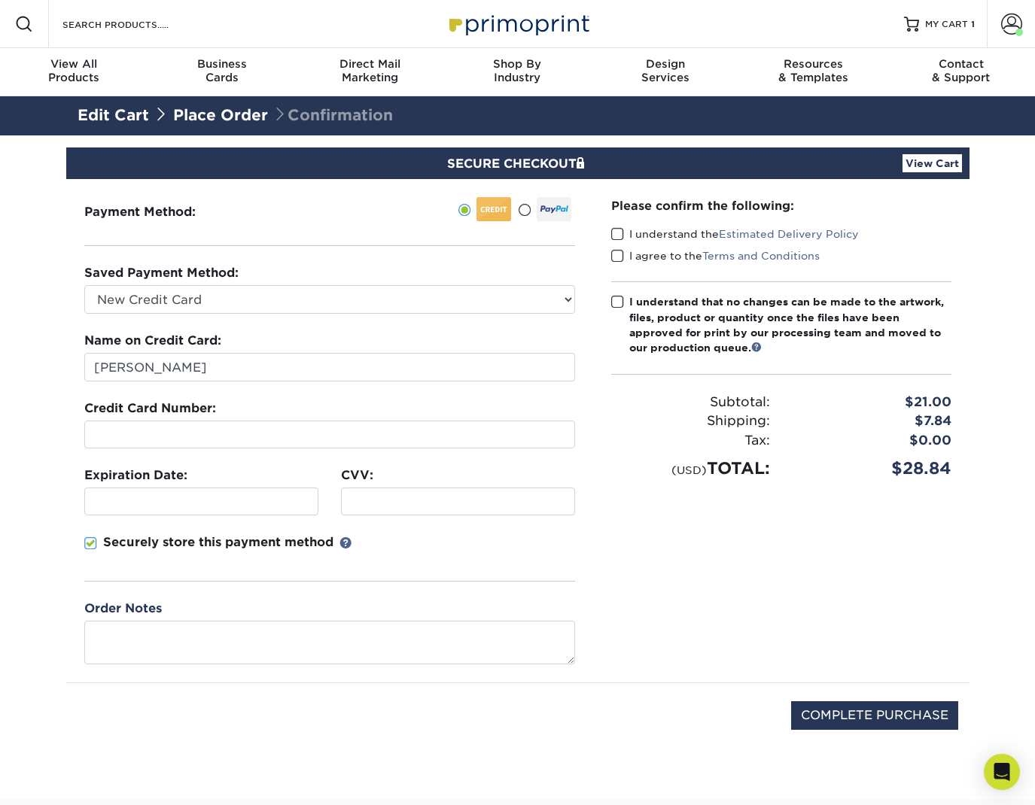
scroll to position [33, 0]
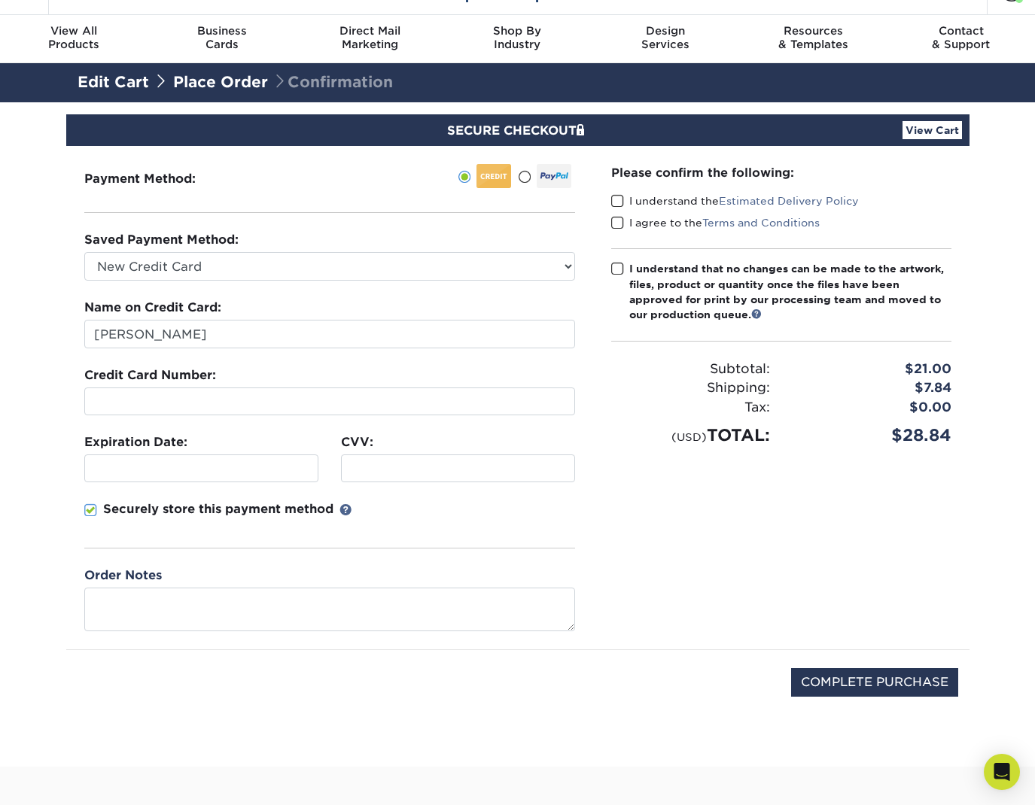
click at [616, 203] on span at bounding box center [617, 201] width 13 height 14
click at [0, 0] on input "I understand the Estimated Delivery Policy" at bounding box center [0, 0] width 0 height 0
click at [620, 227] on span at bounding box center [617, 223] width 13 height 14
click at [0, 0] on input "I agree to the Terms and Conditions" at bounding box center [0, 0] width 0 height 0
click at [613, 274] on span at bounding box center [617, 269] width 13 height 14
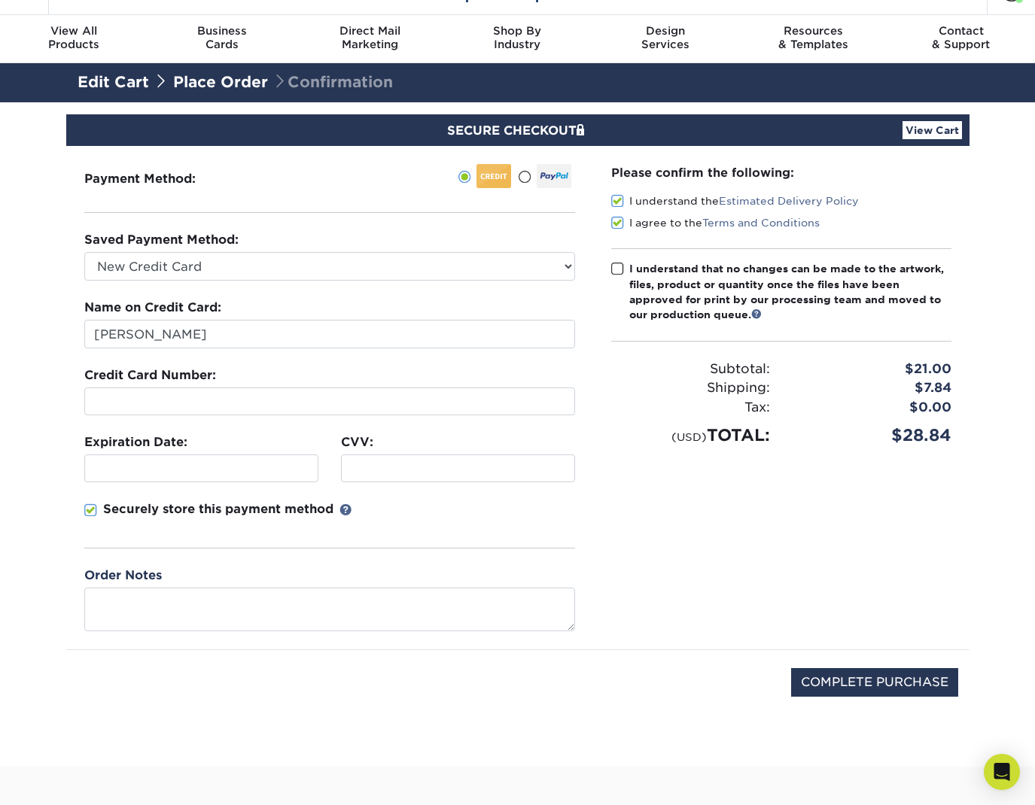
click at [0, 0] on input "I understand that no changes can be made to the artwork, files, product or quan…" at bounding box center [0, 0] width 0 height 0
click at [874, 678] on input "COMPLETE PURCHASE" at bounding box center [874, 682] width 167 height 29
type input "PROCESSING, PLEASE WAIT..."
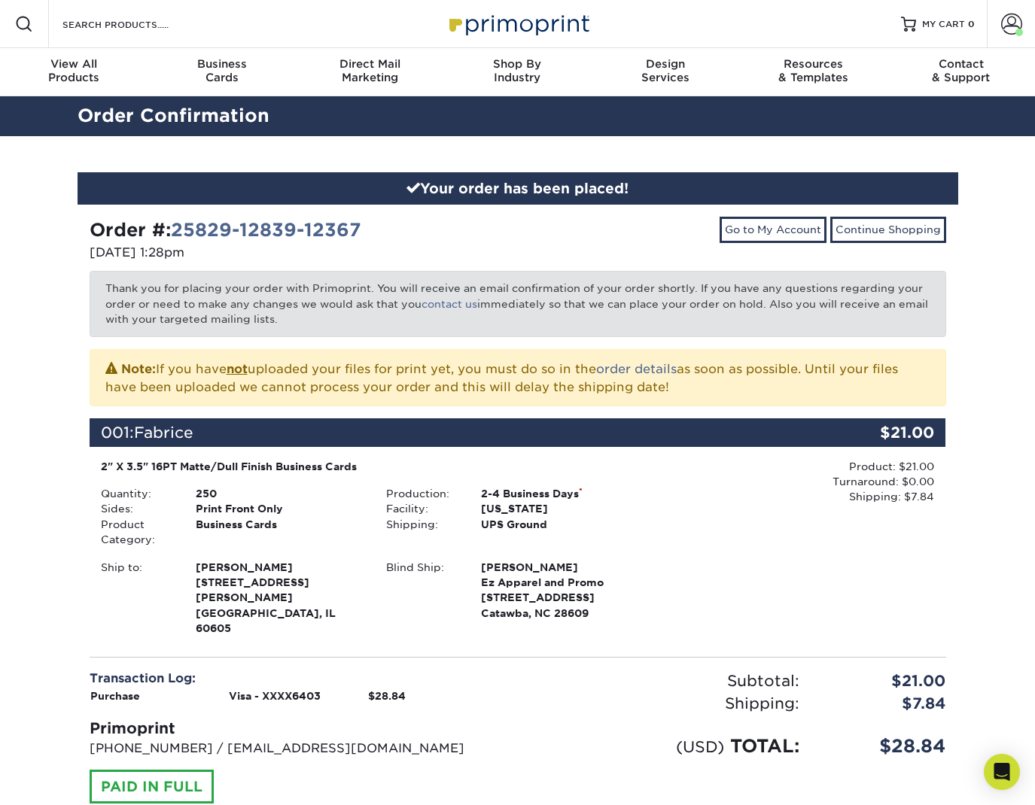
click at [48, 362] on div "Your order has been placed! Order #: 25829-12839-12367 [DATE] 1:28pm Go to My A…" at bounding box center [517, 526] width 1035 height 781
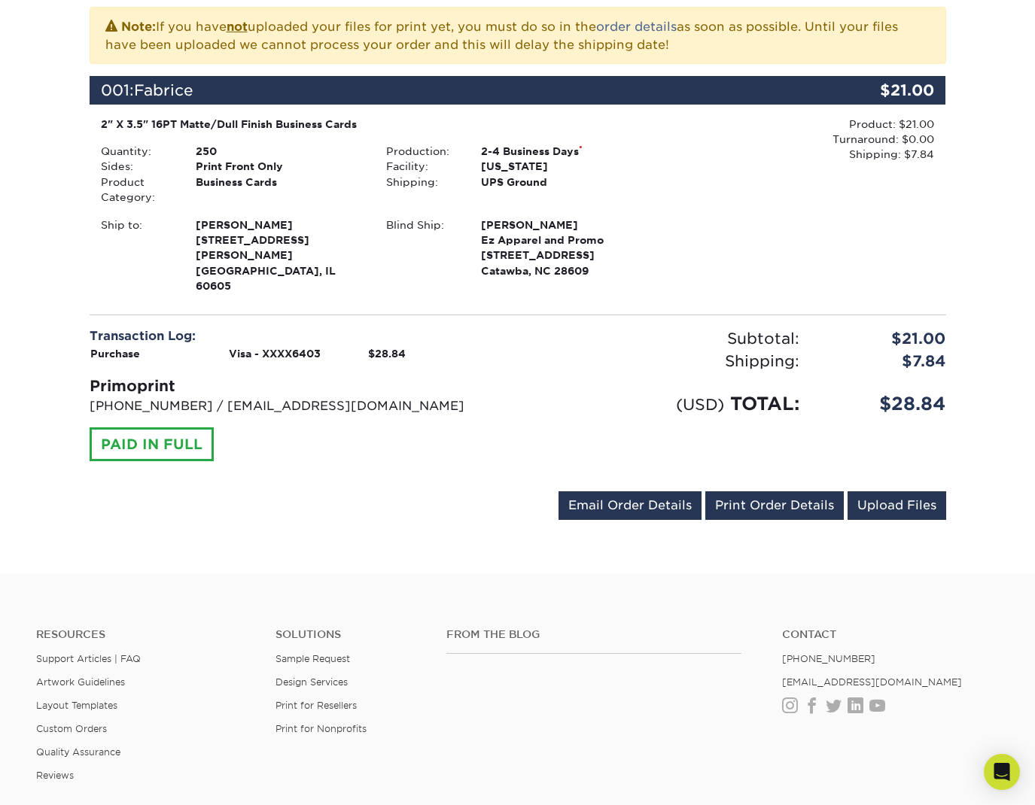
scroll to position [350, 0]
